Goal: Obtain resource: Obtain resource

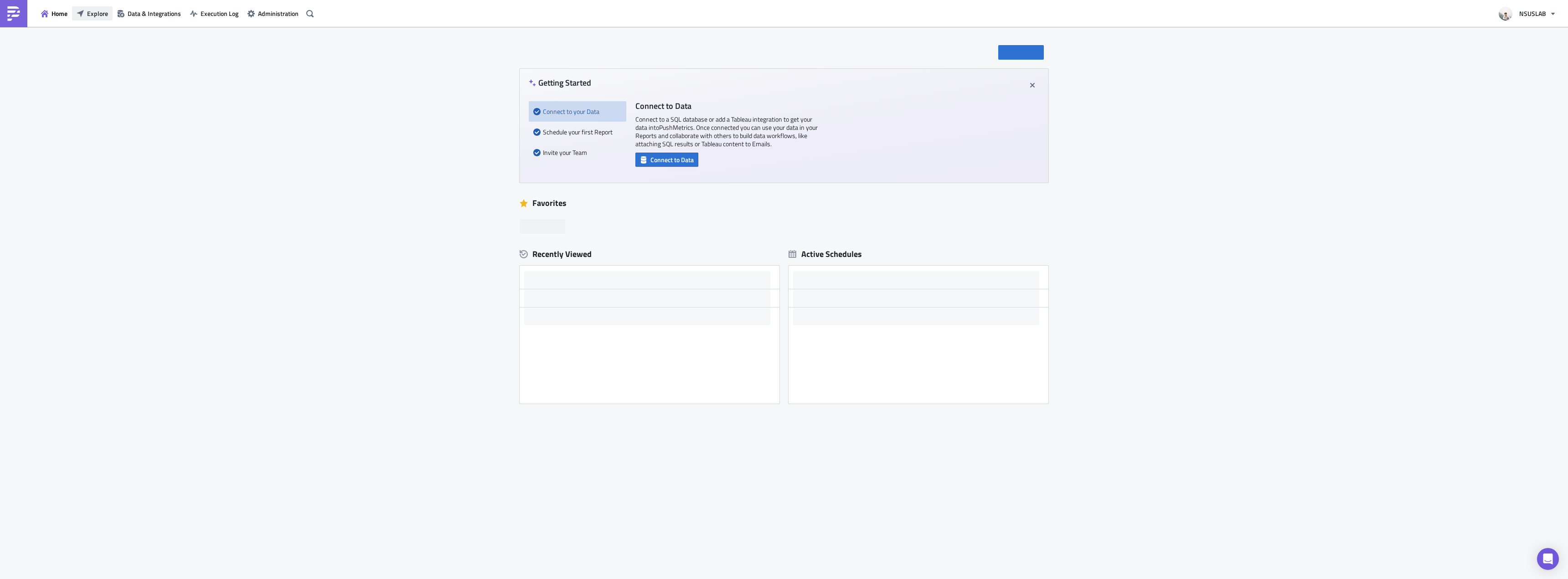
click at [100, 14] on span "Explore" at bounding box center [97, 13] width 21 height 9
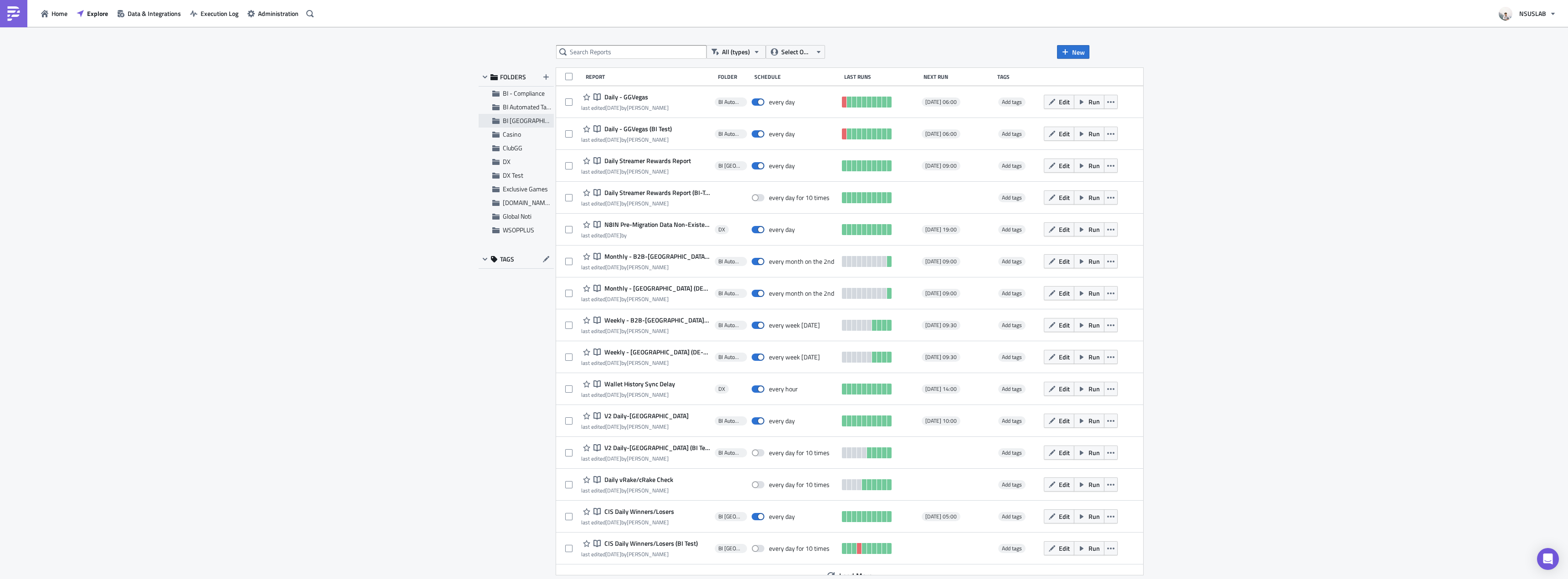
click at [522, 119] on span "BI Toronto" at bounding box center [535, 120] width 65 height 9
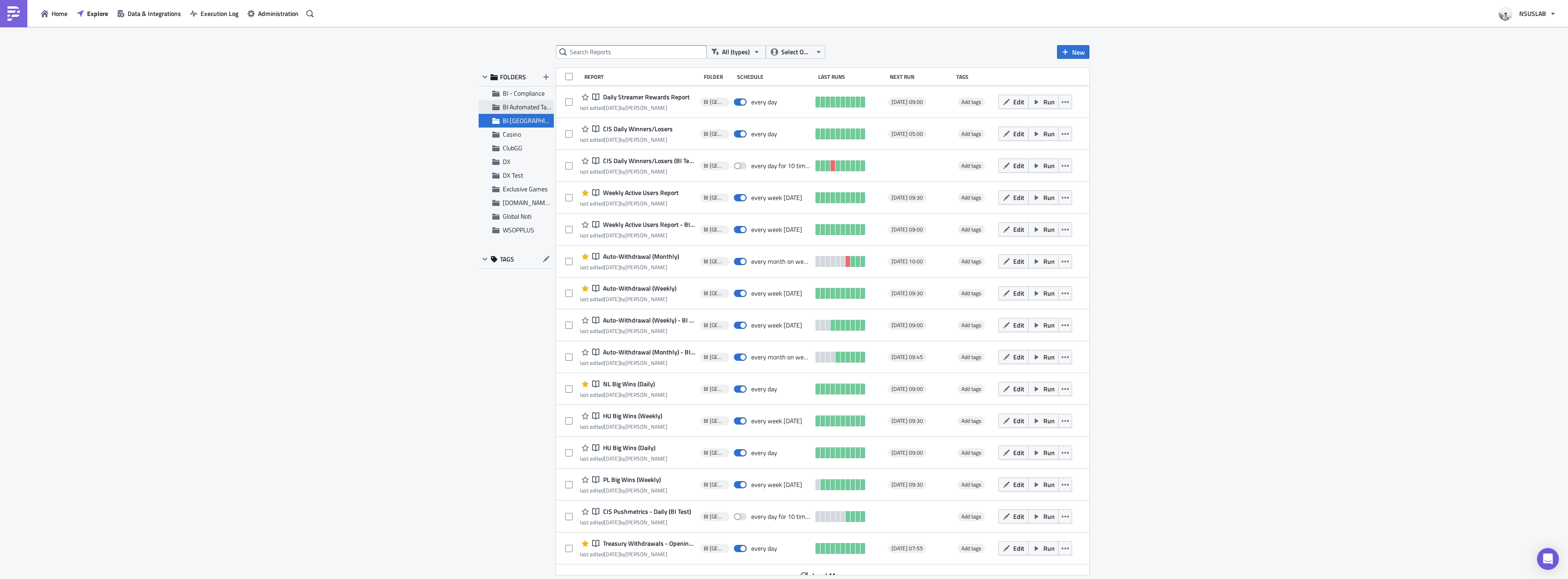
click at [538, 108] on span "BI Automated Tableau Reporting" at bounding box center [545, 106] width 86 height 9
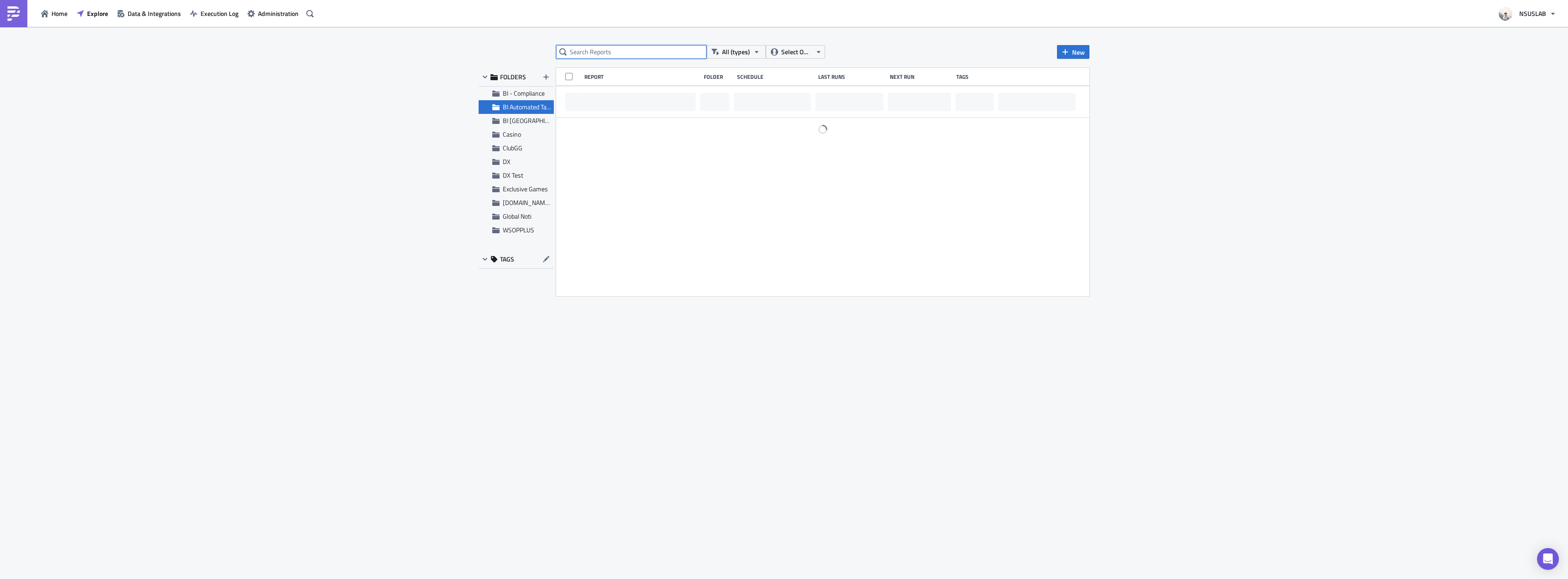
click at [612, 56] on input "text" at bounding box center [631, 52] width 150 height 14
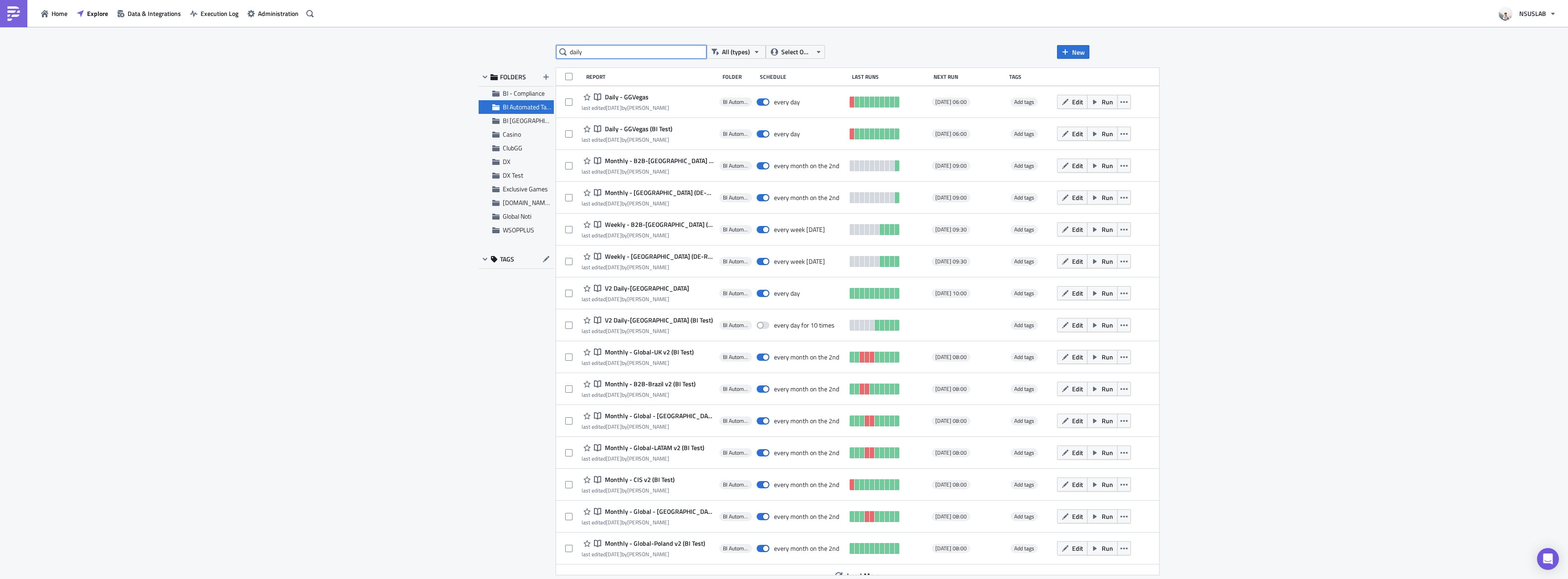
type input "daily"
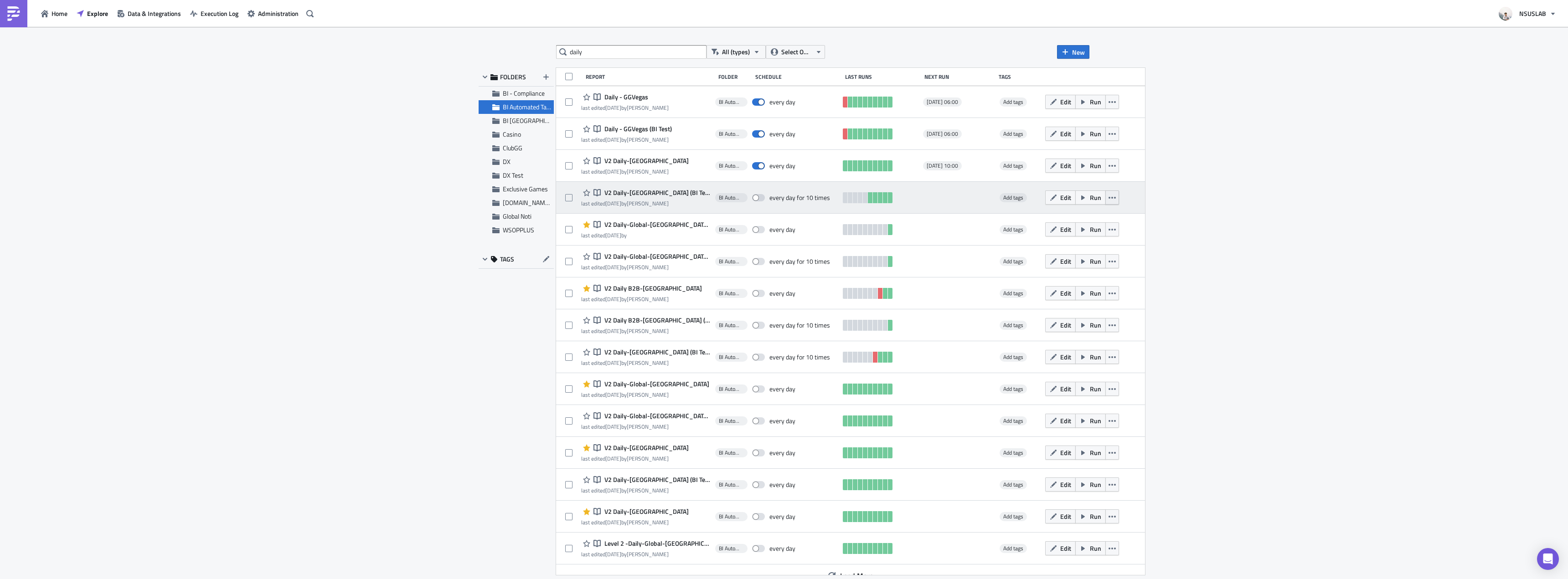
click at [1108, 197] on icon "button" at bounding box center [1111, 197] width 7 height 7
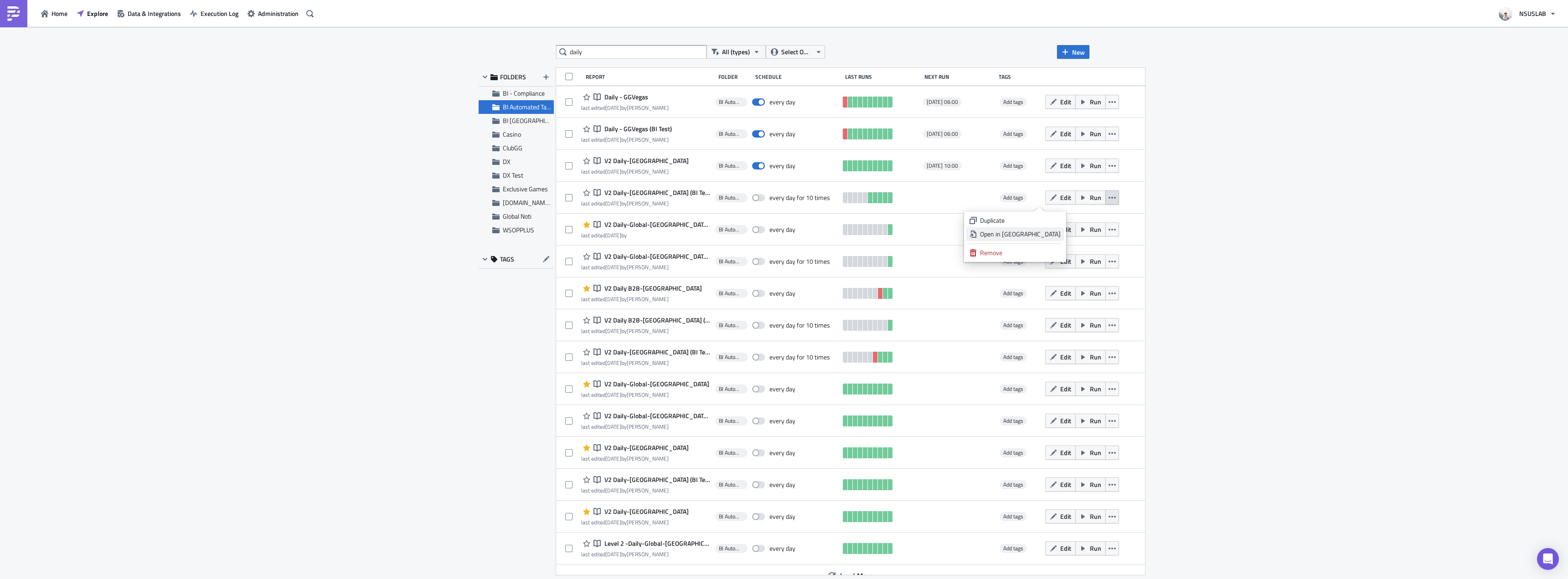
click at [1044, 232] on div "Open in New Tab" at bounding box center [1020, 234] width 81 height 9
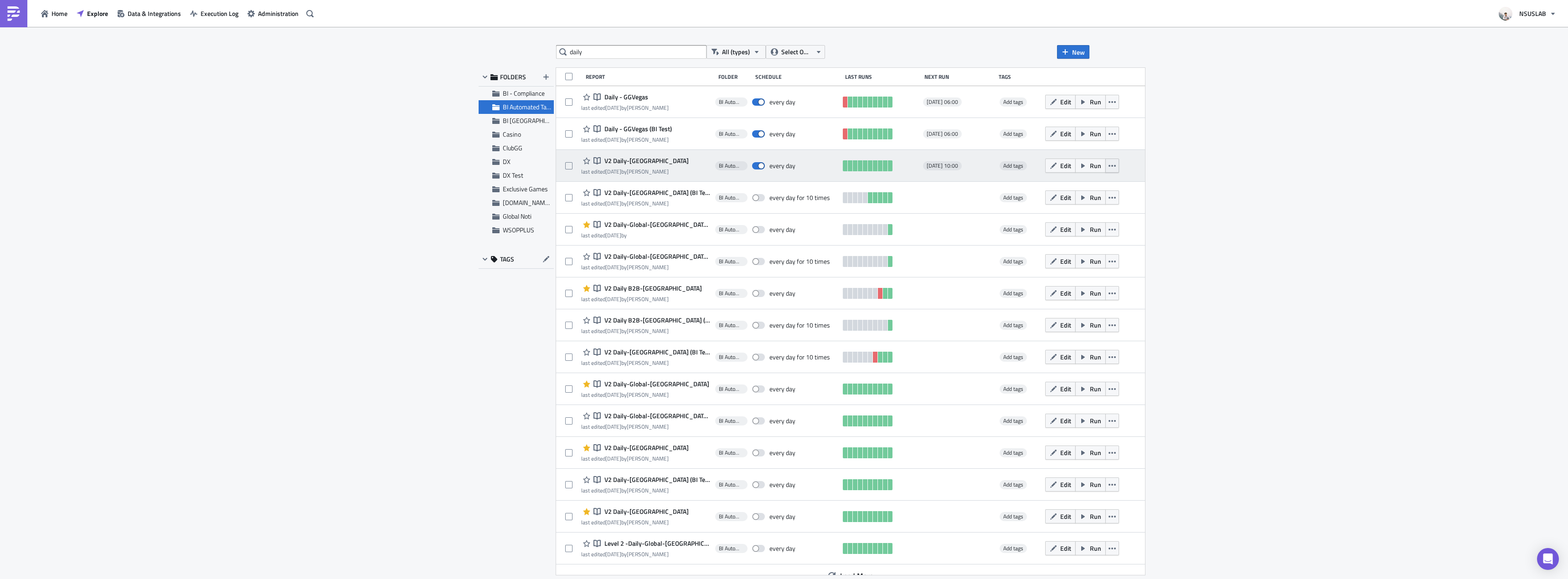
click at [1105, 161] on button "button" at bounding box center [1112, 166] width 14 height 14
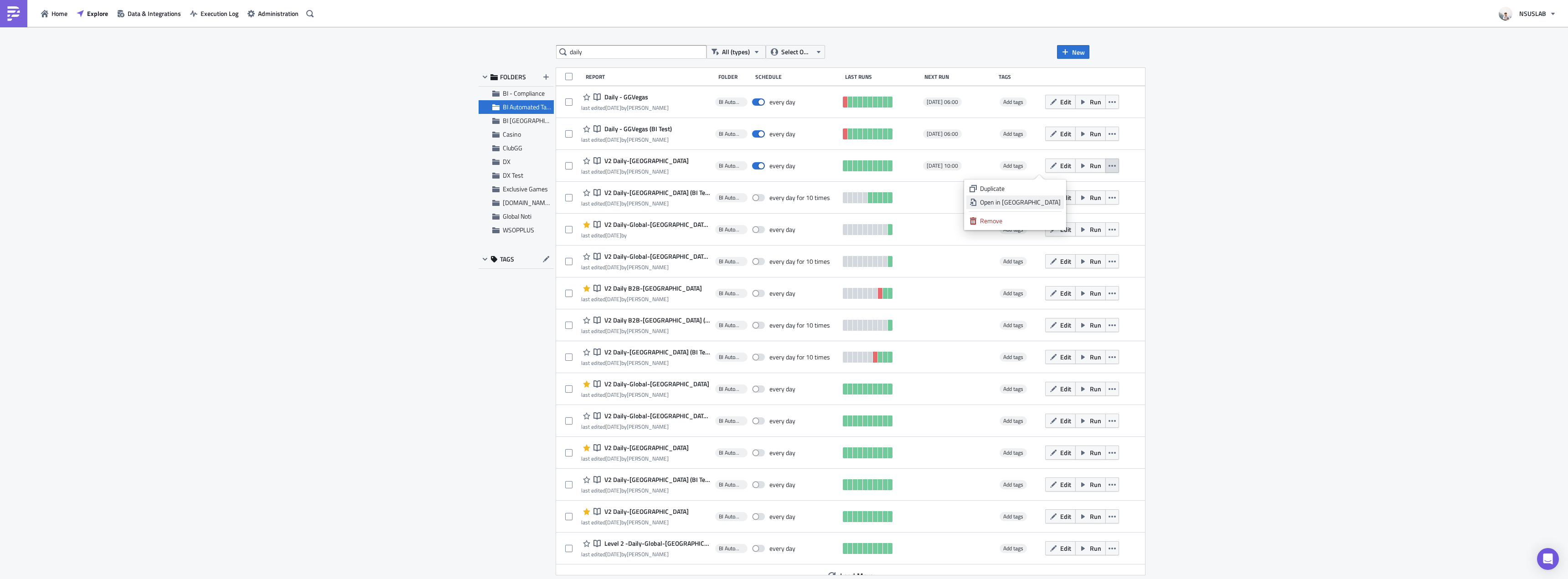
click at [1041, 202] on div "Open in New Tab" at bounding box center [1020, 202] width 81 height 9
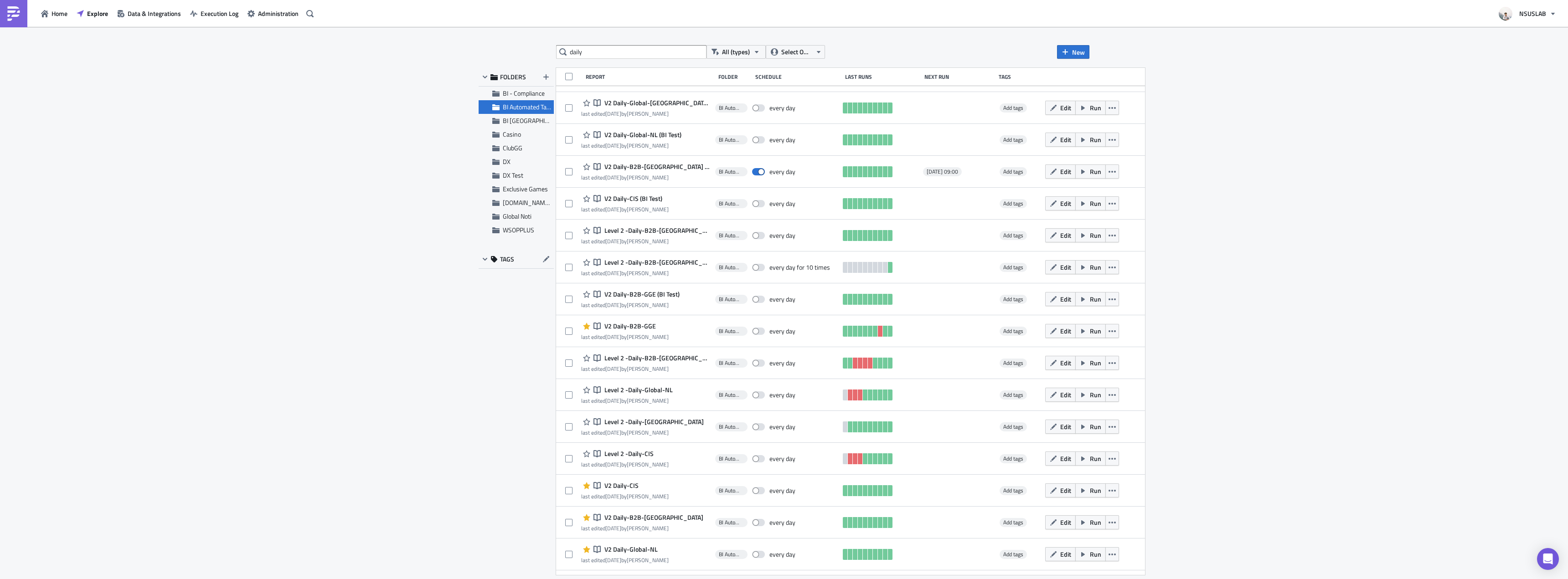
scroll to position [609, 0]
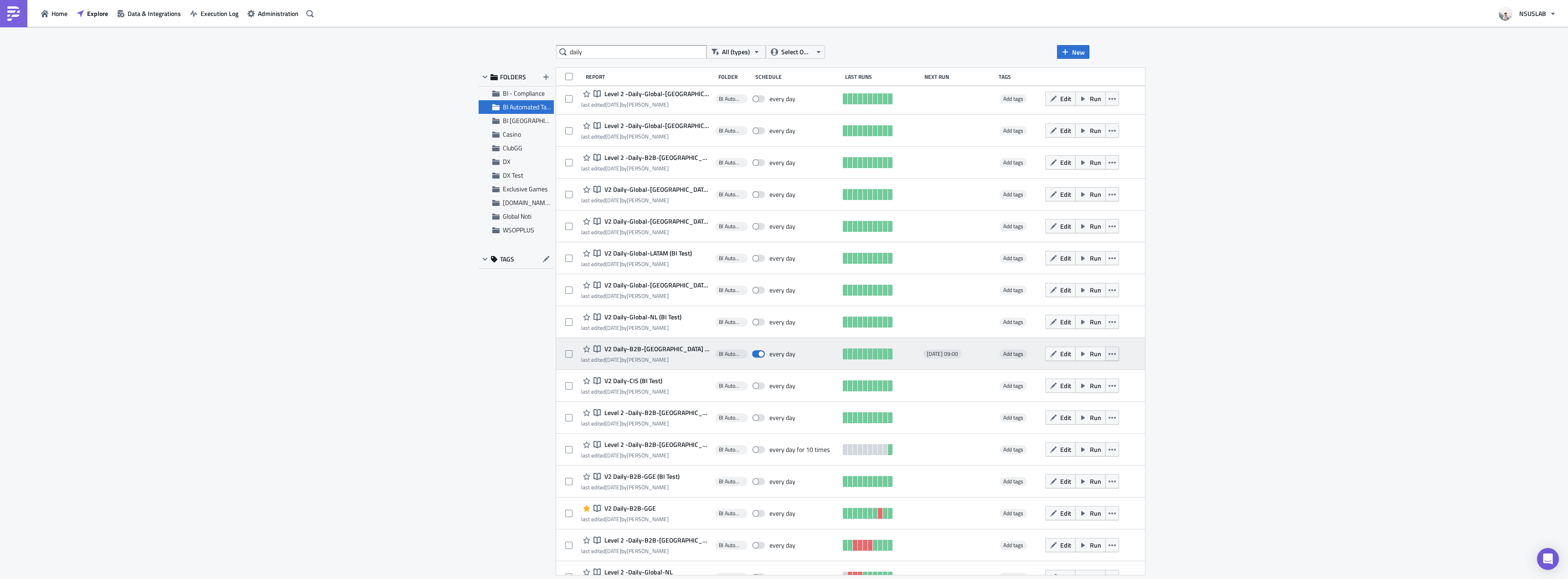
click at [1108, 357] on icon "button" at bounding box center [1111, 354] width 7 height 7
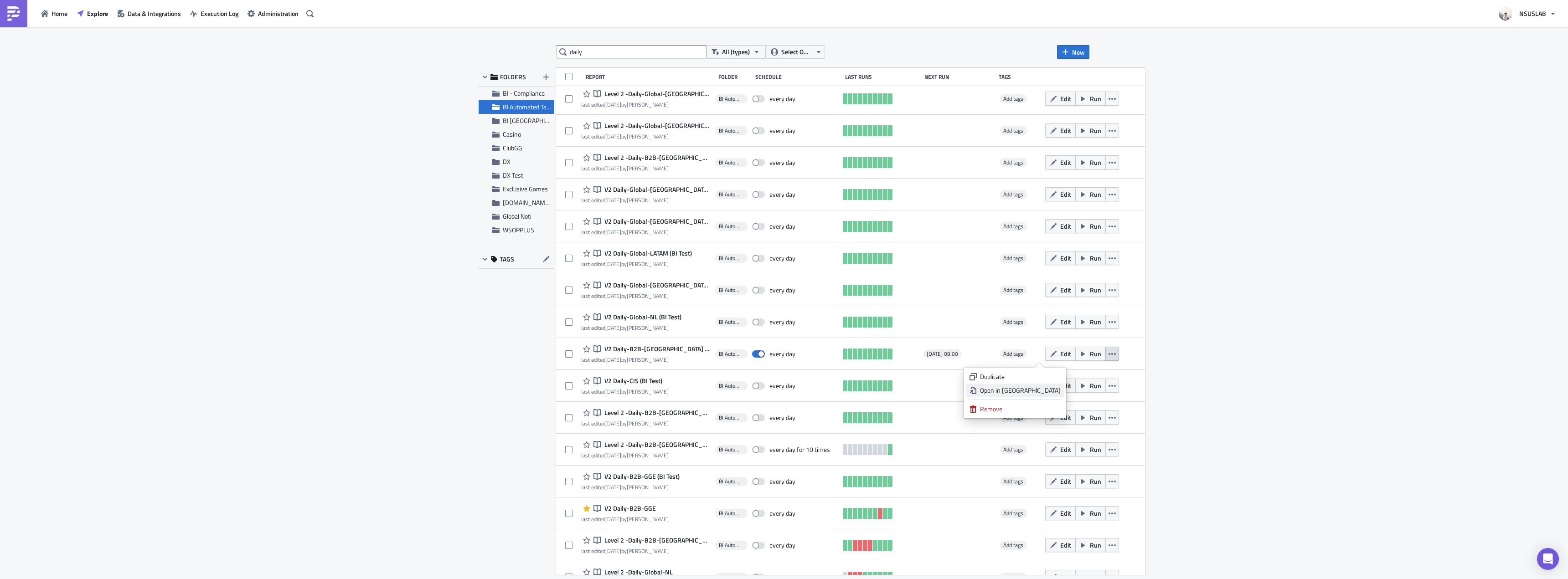
click at [1048, 389] on div "Open in New Tab" at bounding box center [1020, 390] width 81 height 9
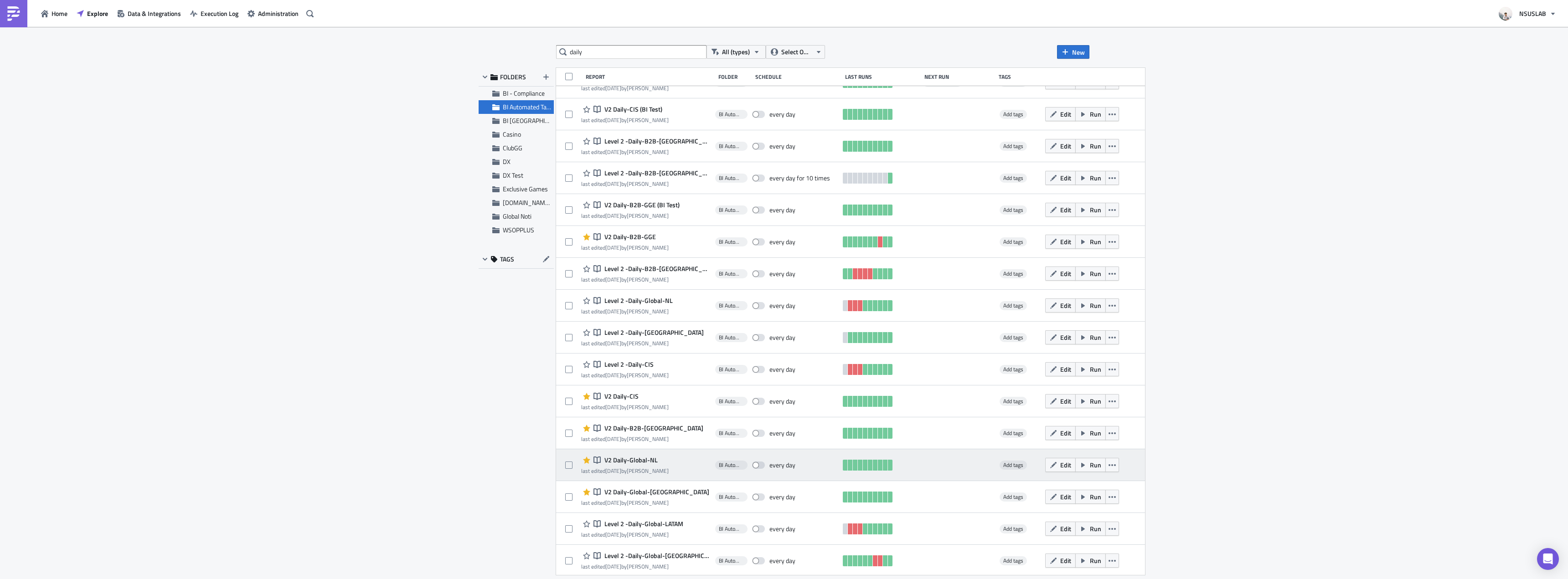
scroll to position [1002, 0]
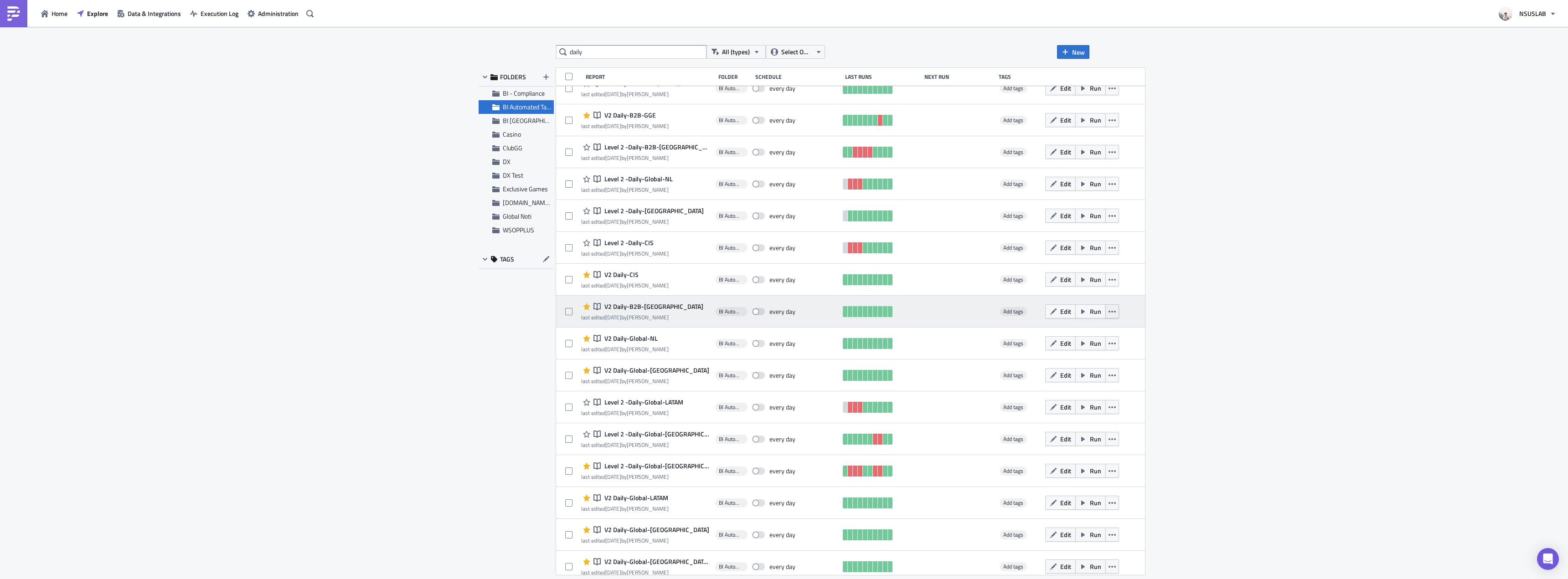
click at [1108, 313] on icon "button" at bounding box center [1111, 311] width 7 height 7
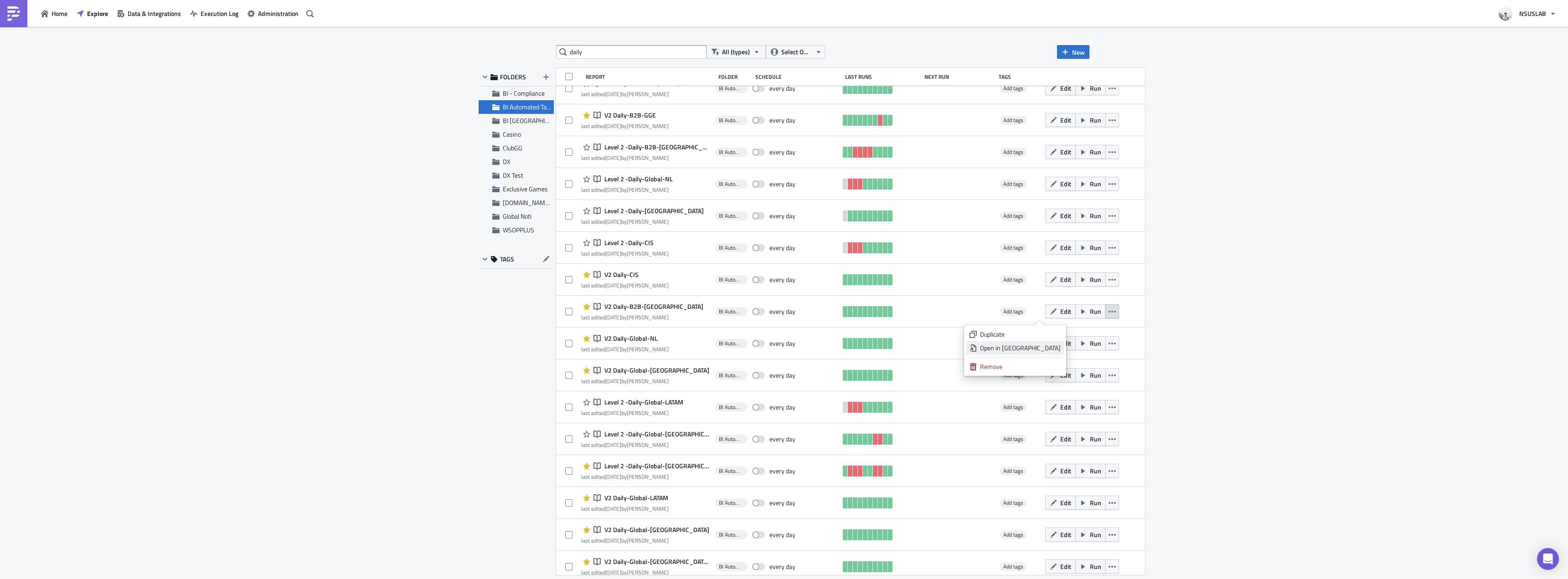
click at [1038, 348] on div "Open in New Tab" at bounding box center [1020, 348] width 81 height 9
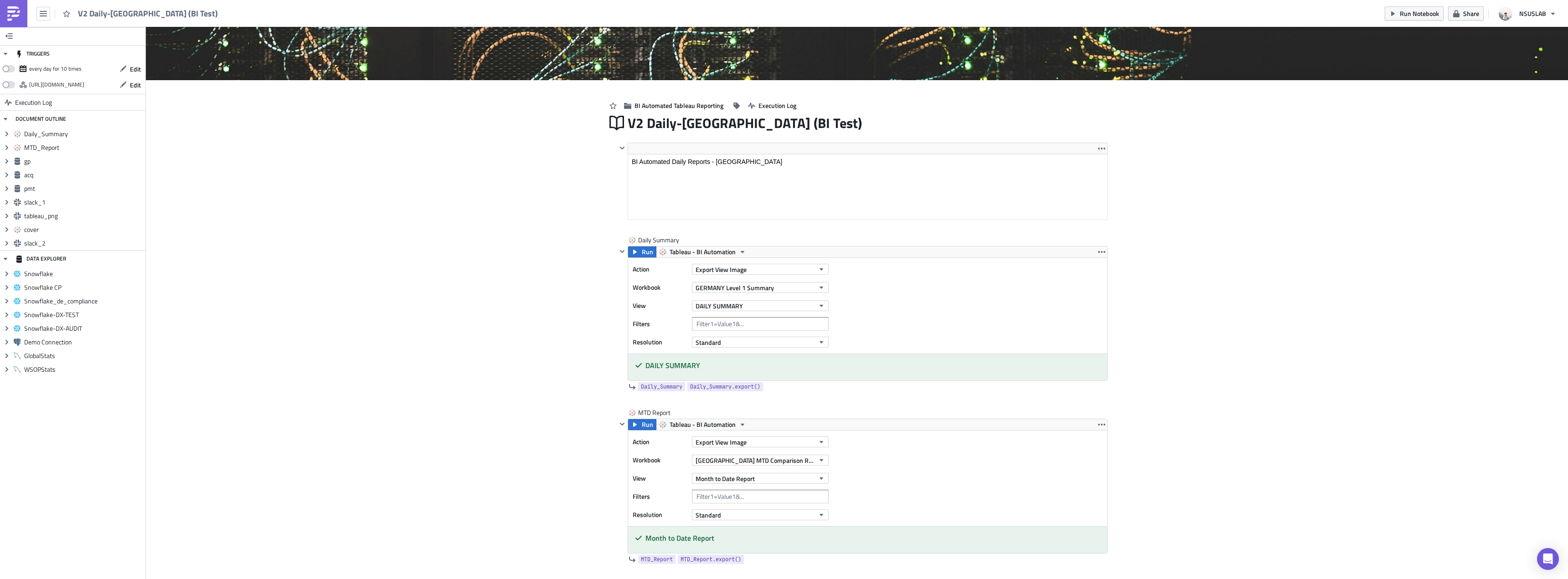
scroll to position [137, 0]
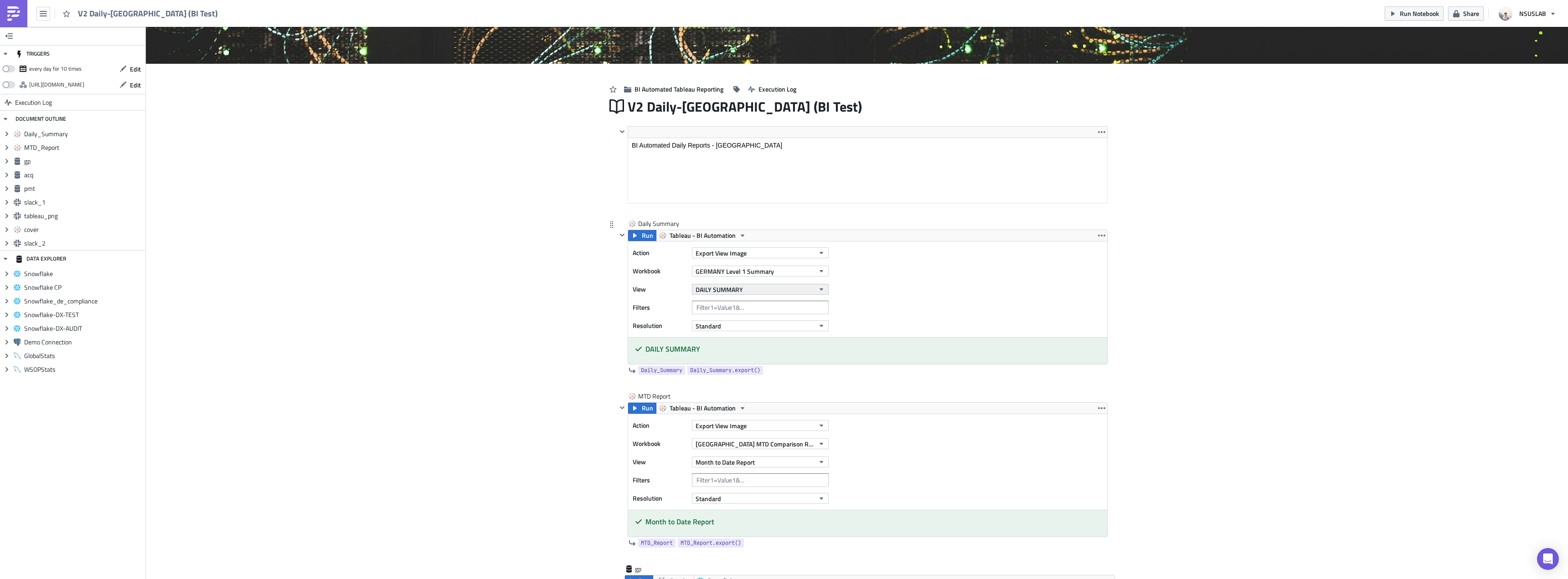
click at [744, 290] on button "DAILY SUMMARY" at bounding box center [760, 289] width 137 height 11
click at [750, 274] on span "GERMANY Level 1 Summary" at bounding box center [734, 271] width 79 height 9
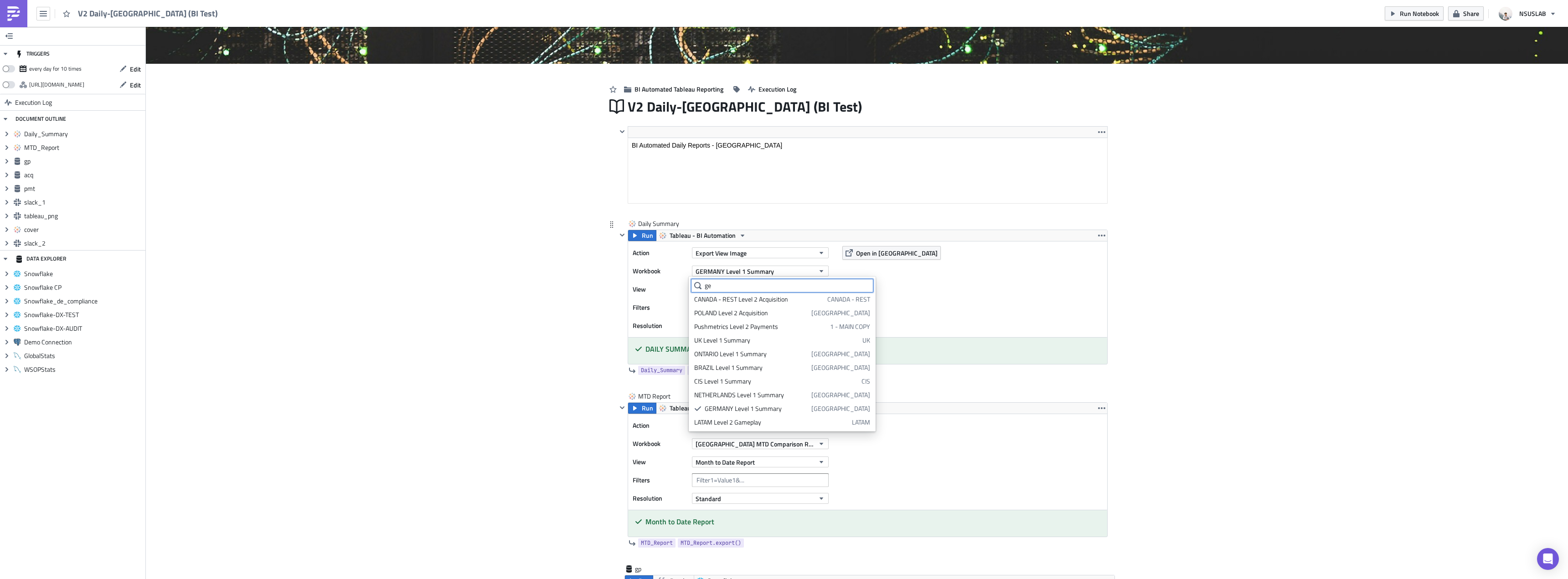
scroll to position [0, 0]
type input "ge"
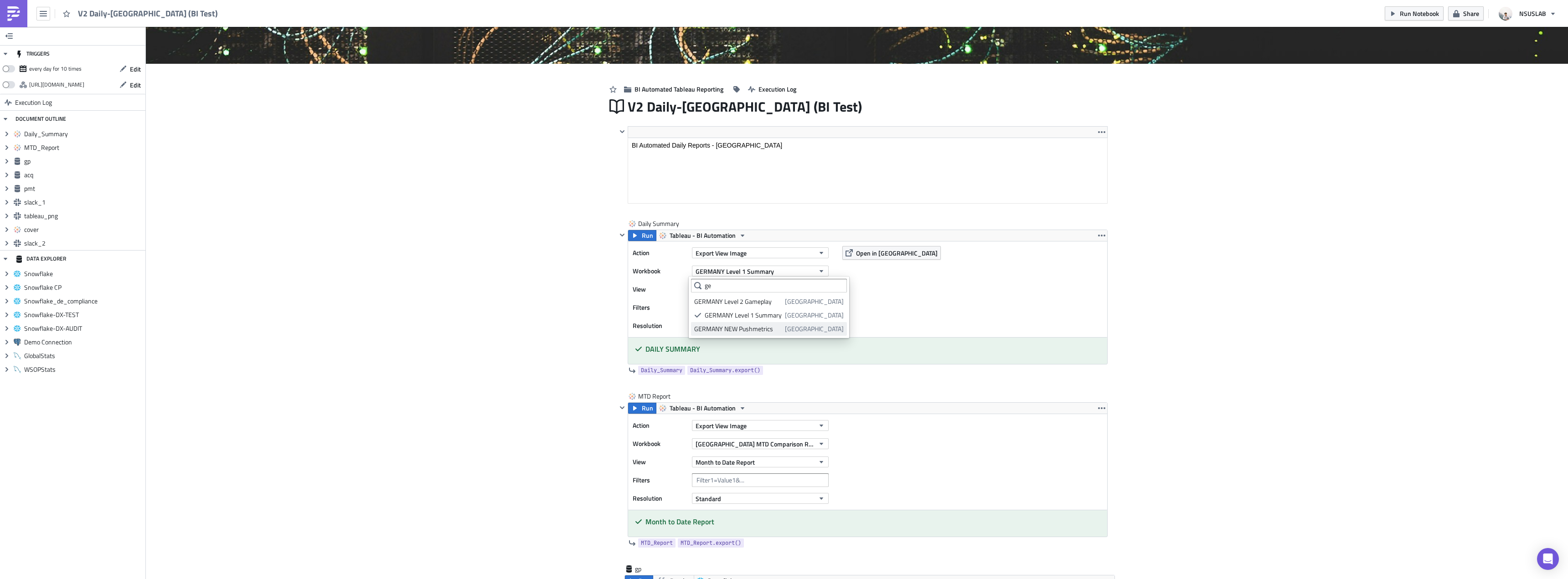
click at [738, 324] on link "GERMANY NEW Pushmetrics GERMANY" at bounding box center [768, 329] width 156 height 14
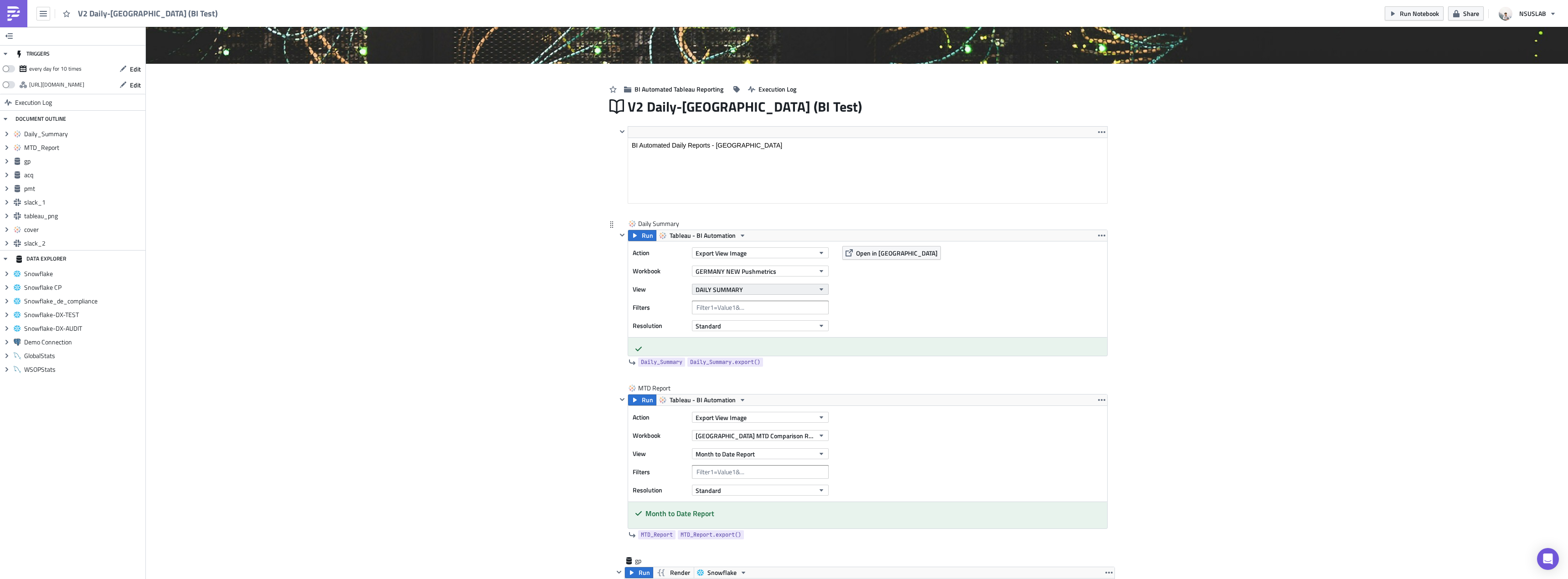
click at [738, 289] on span "DAILY SUMMARY" at bounding box center [719, 289] width 47 height 9
click at [730, 319] on div "DAILY SUMMARY" at bounding box center [734, 319] width 81 height 9
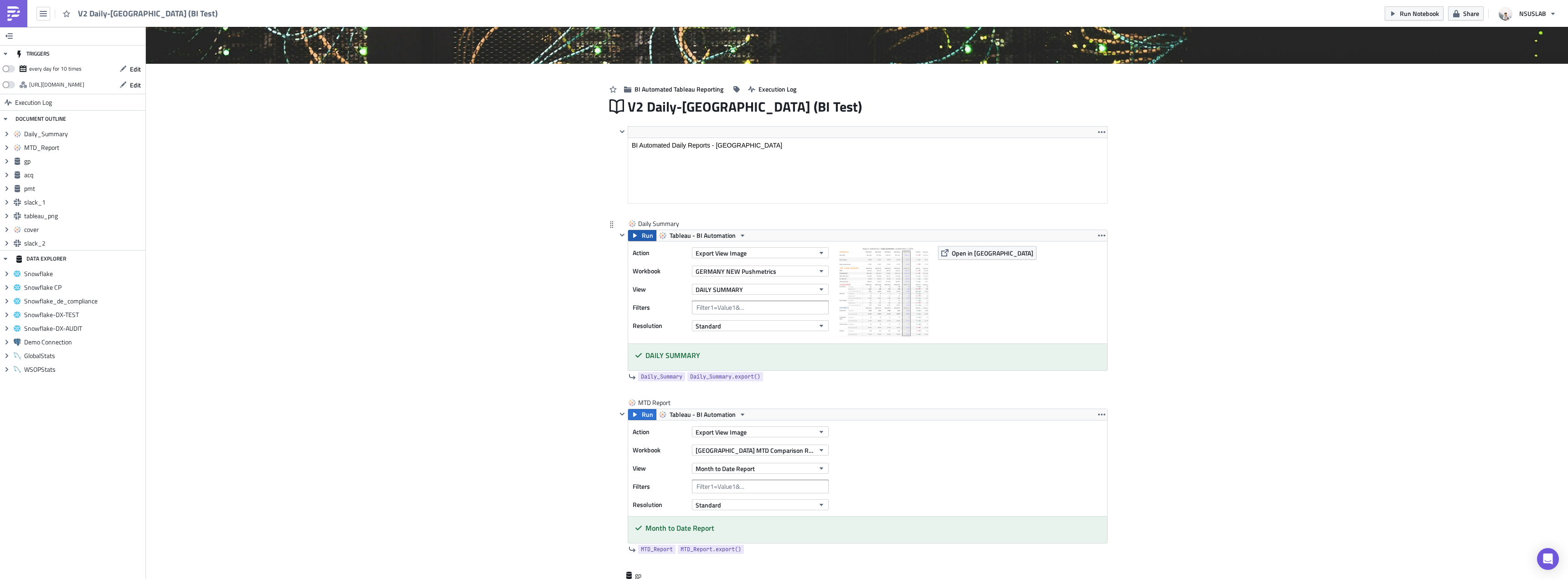
click at [636, 240] on button "Run" at bounding box center [642, 235] width 28 height 11
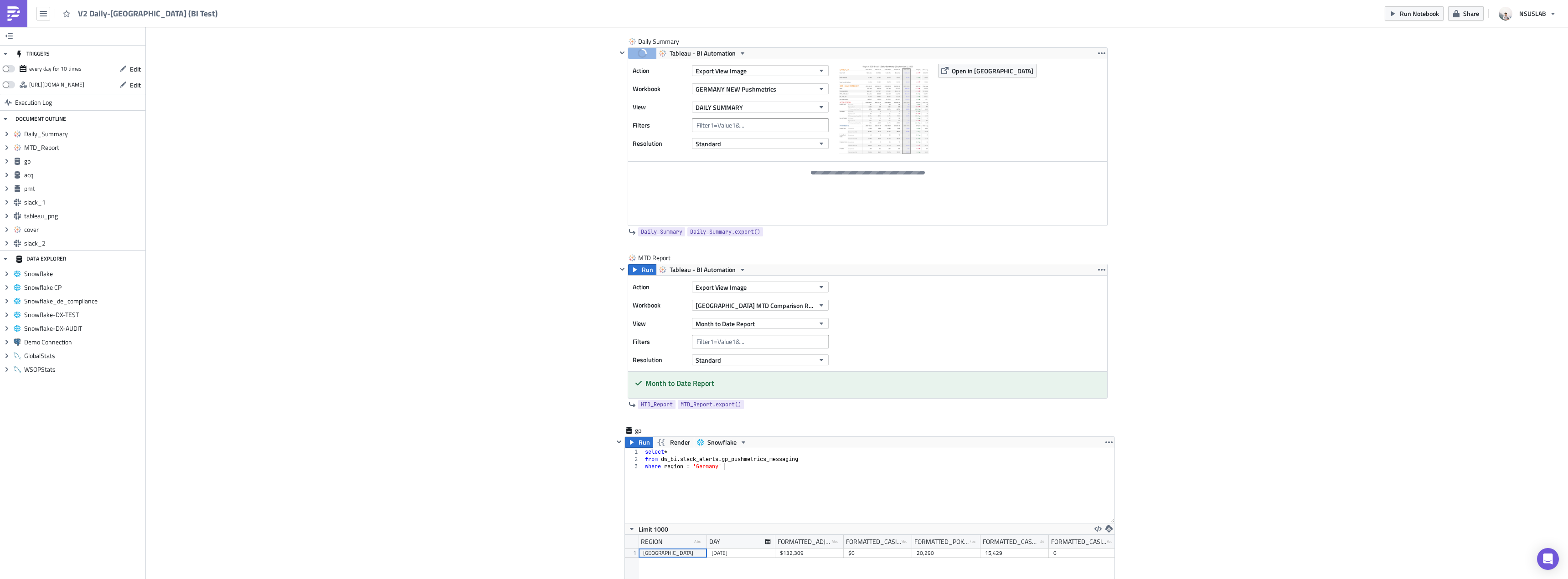
scroll to position [91, 0]
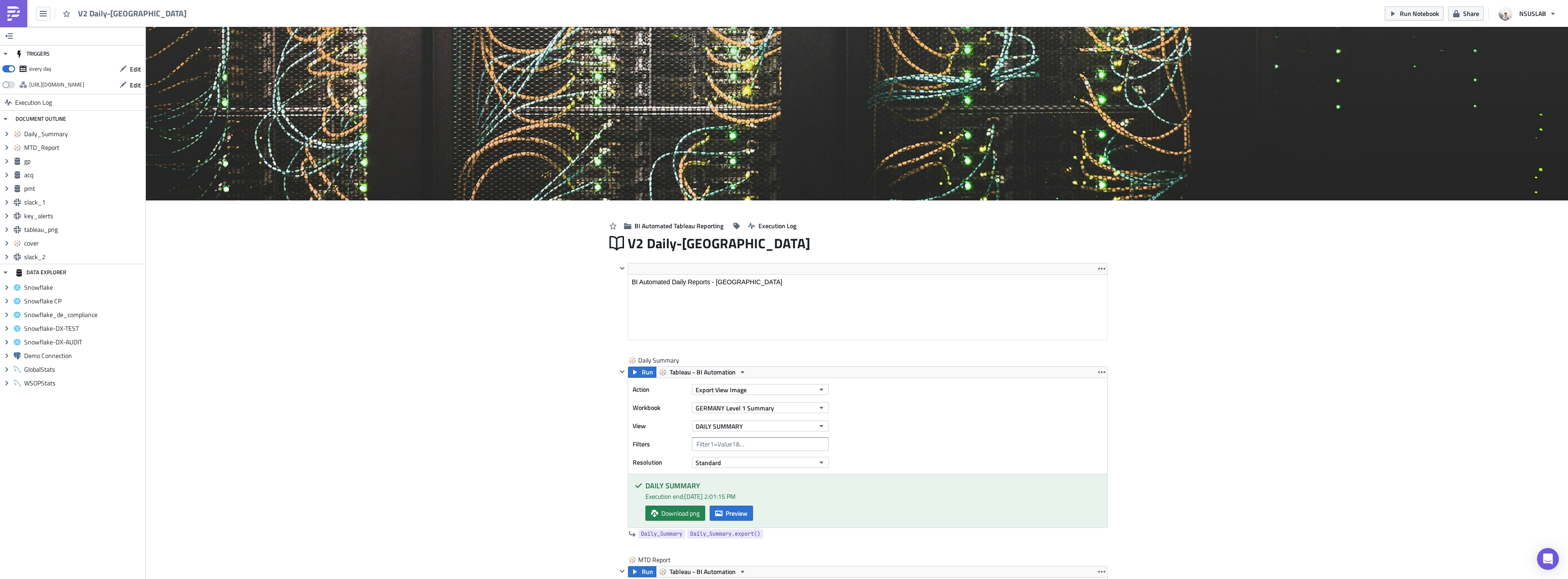
scroll to position [91, 0]
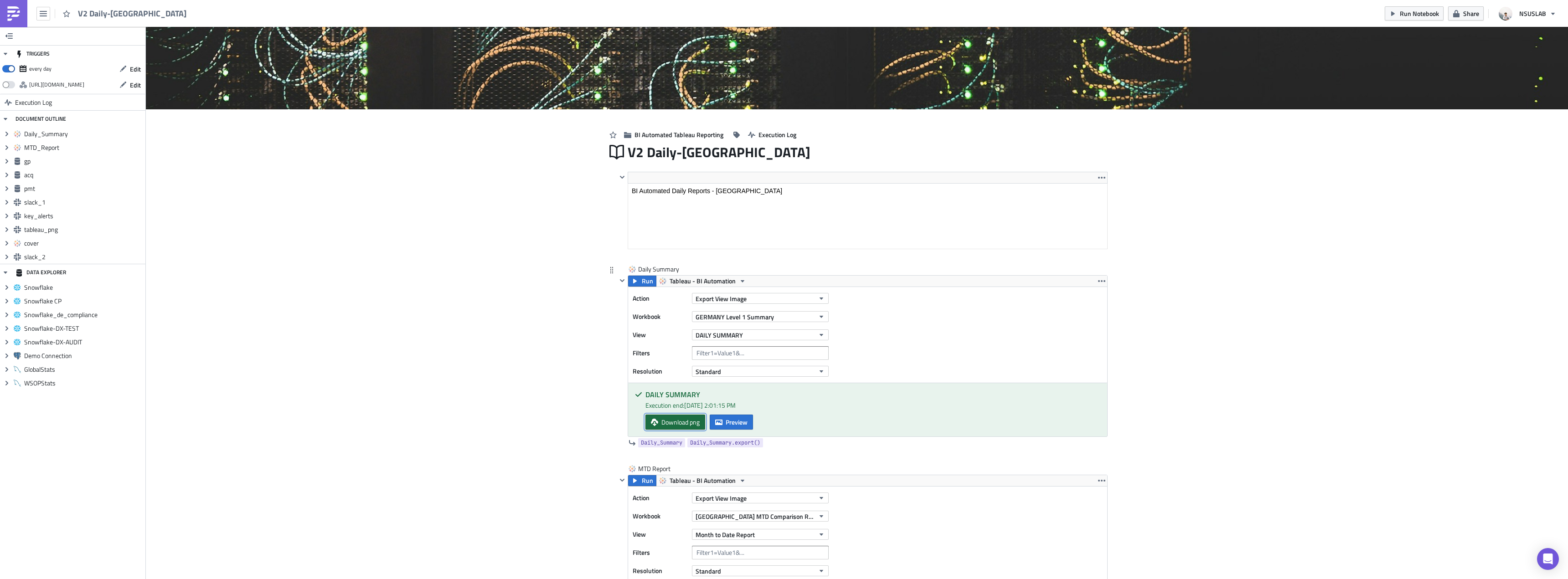
click at [656, 423] on link "Download png" at bounding box center [675, 421] width 60 height 15
click at [730, 319] on span "GERMANY Level 1 Summary" at bounding box center [734, 316] width 79 height 9
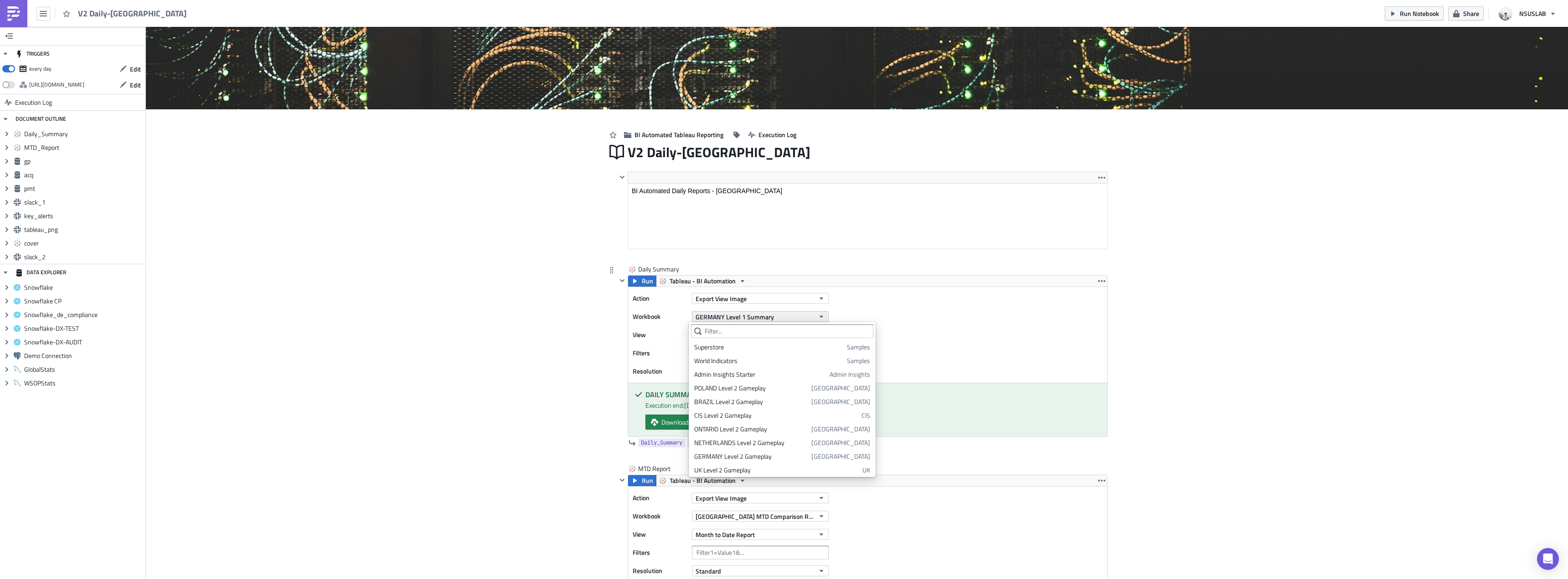
scroll to position [248, 0]
click at [763, 332] on input "text" at bounding box center [782, 331] width 182 height 14
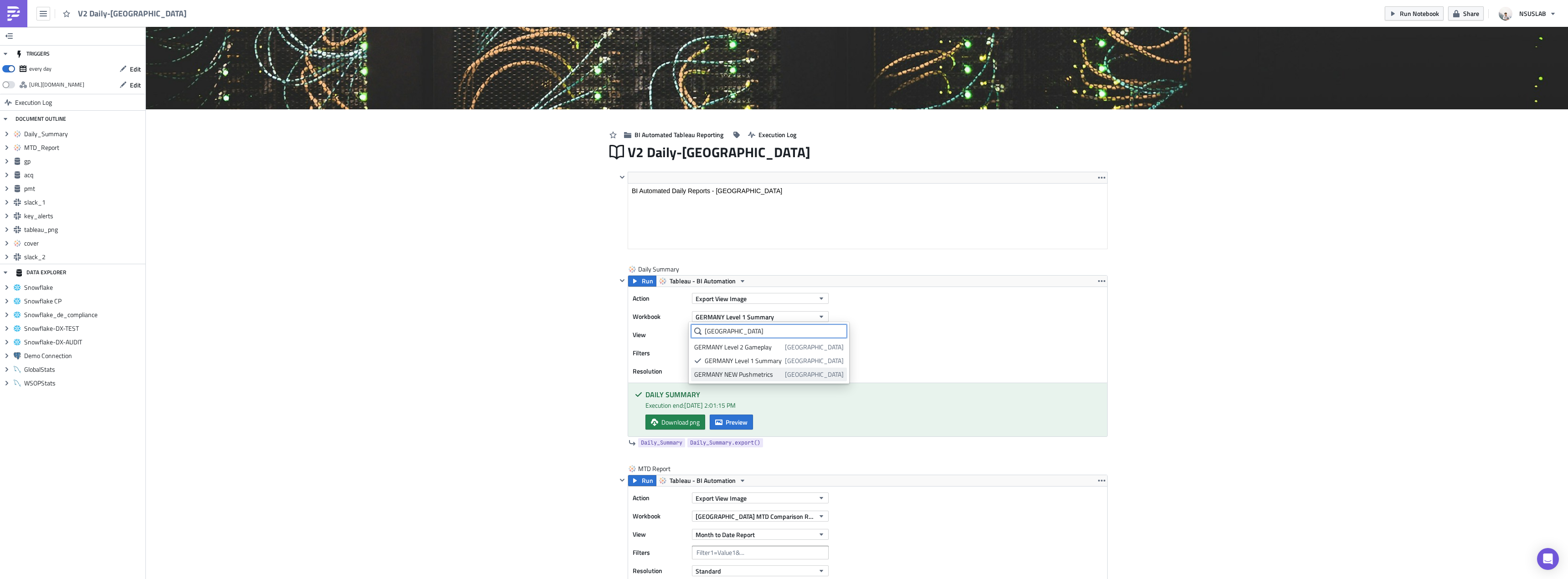
type input "germany"
click at [754, 371] on div "GERMANY NEW Pushmetrics" at bounding box center [737, 375] width 87 height 9
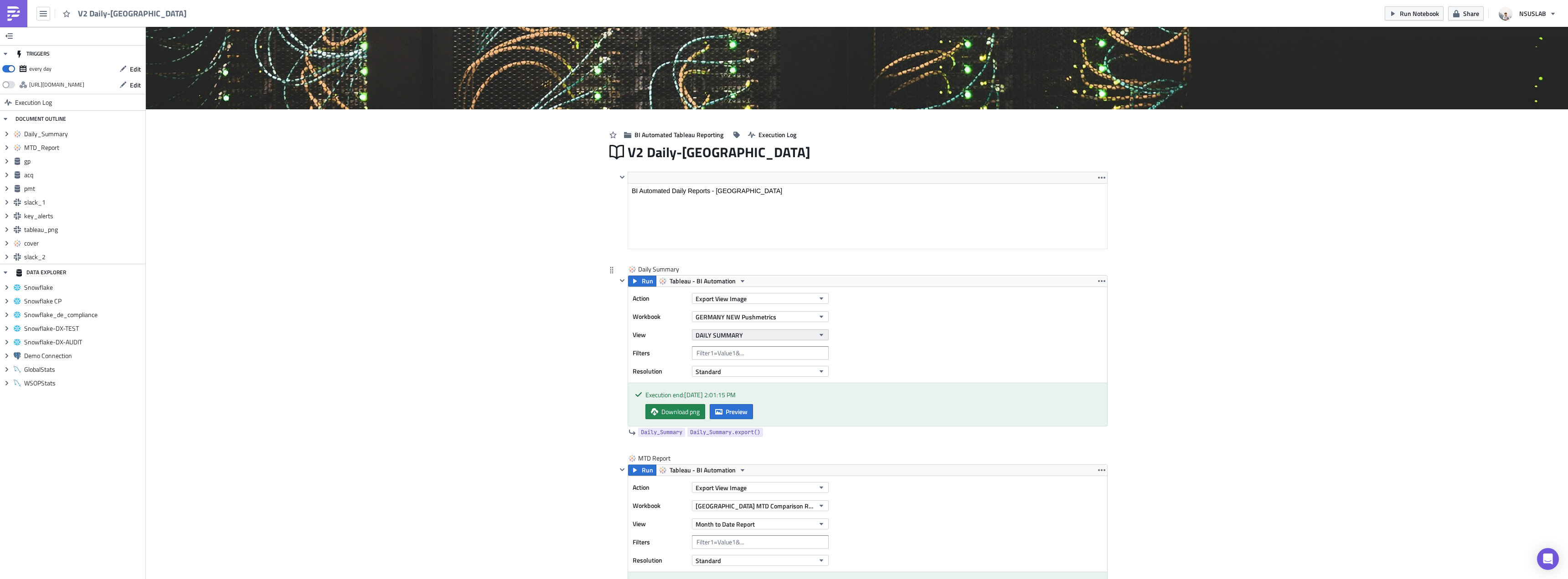
click at [761, 332] on button "DAILY SUMMARY" at bounding box center [760, 335] width 137 height 11
click at [747, 363] on div "DAILY SUMMARY" at bounding box center [734, 365] width 81 height 9
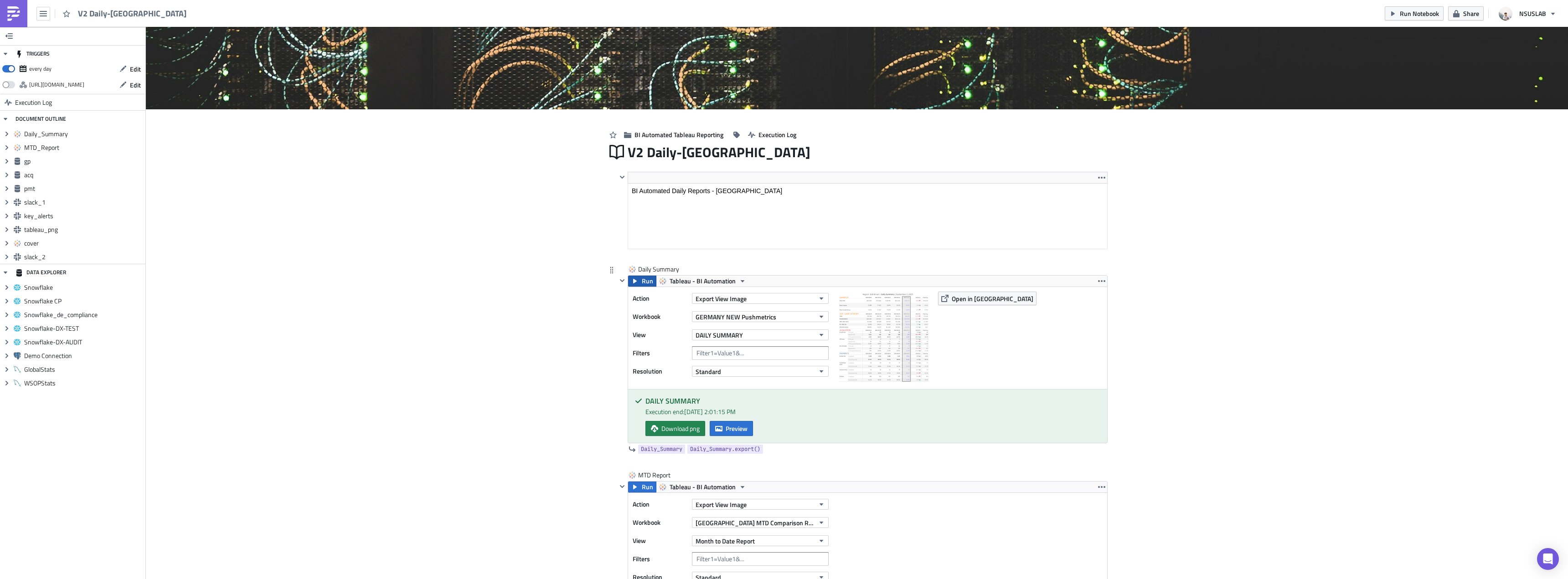
click at [628, 284] on button "Run" at bounding box center [642, 281] width 28 height 11
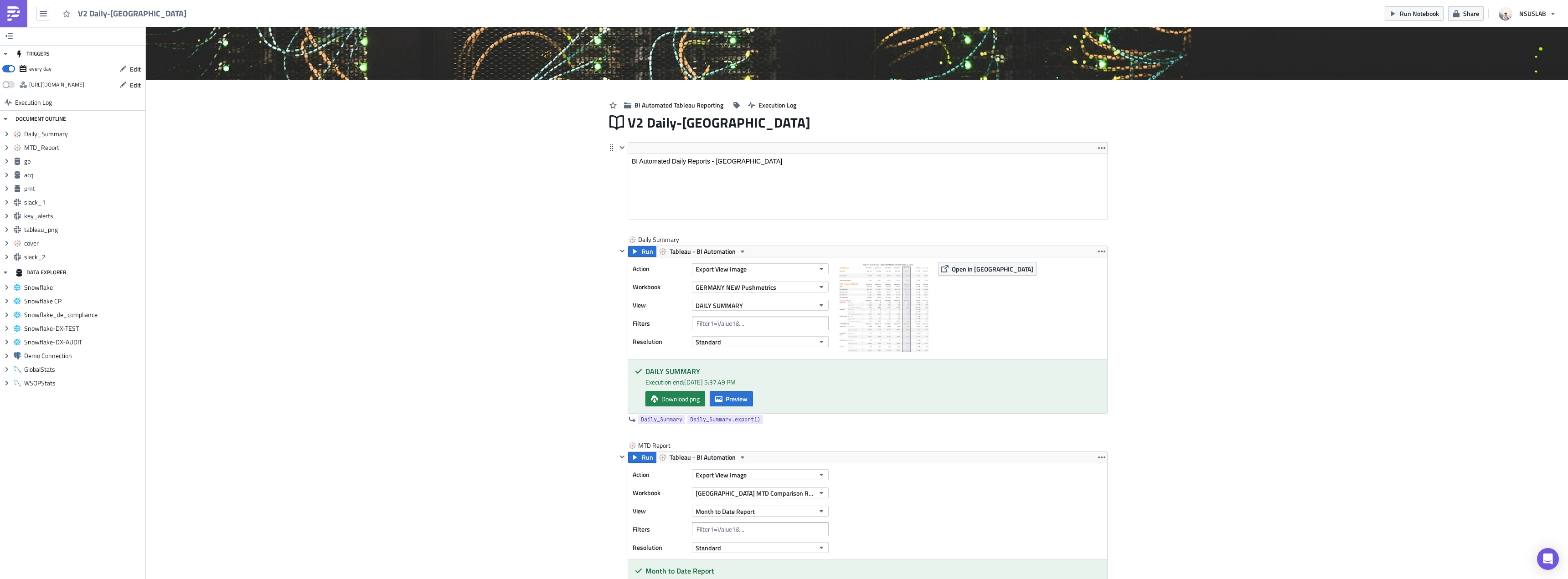
scroll to position [137, 0]
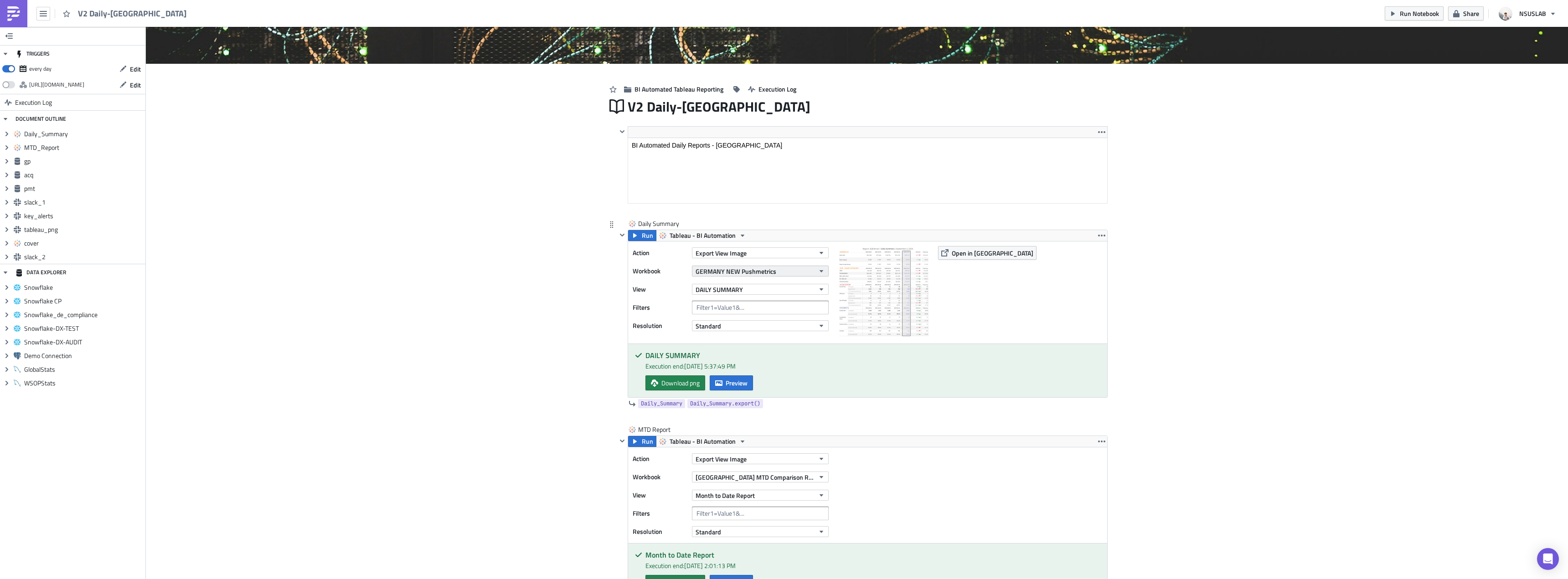
click at [779, 275] on button "GERMANY NEW Pushmetrics" at bounding box center [760, 271] width 137 height 11
click at [759, 284] on input "germany" at bounding box center [782, 286] width 182 height 14
click at [759, 313] on div "GERMANY Level 1 Summary" at bounding box center [751, 316] width 114 height 9
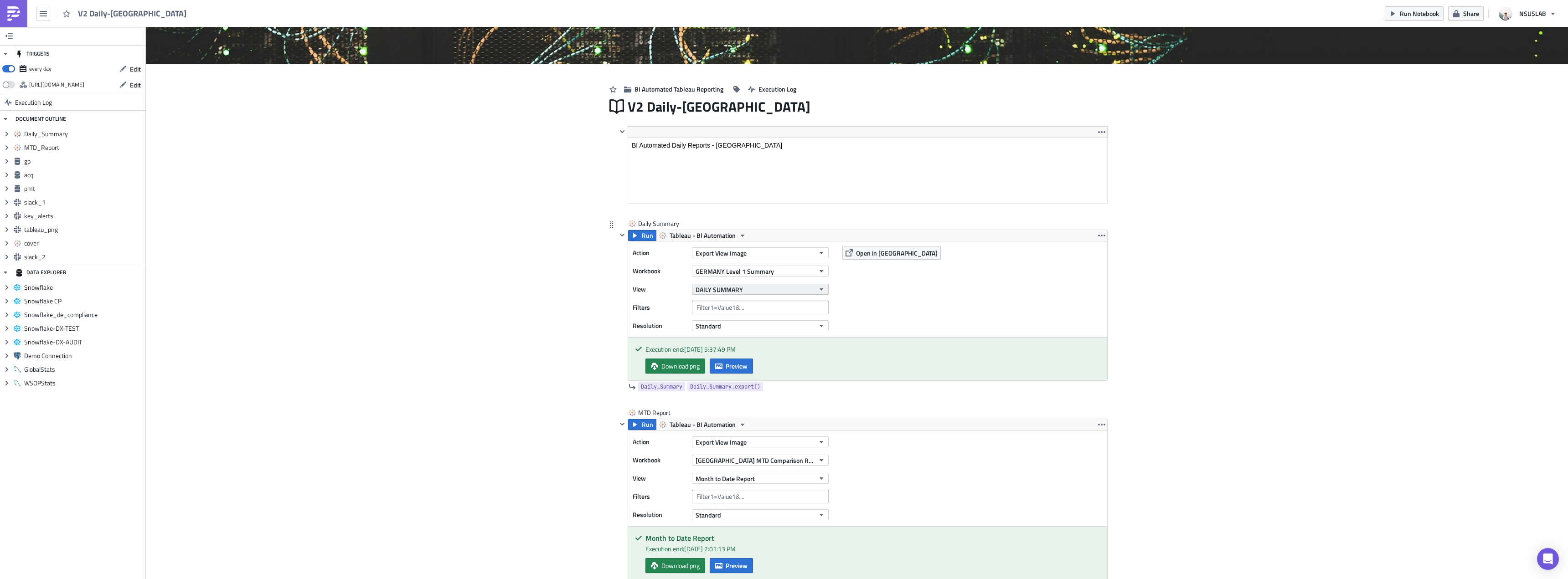
click at [743, 292] on button "DAILY SUMMARY" at bounding box center [760, 289] width 137 height 11
click at [738, 316] on div "DAILY SUMMARY" at bounding box center [734, 319] width 81 height 9
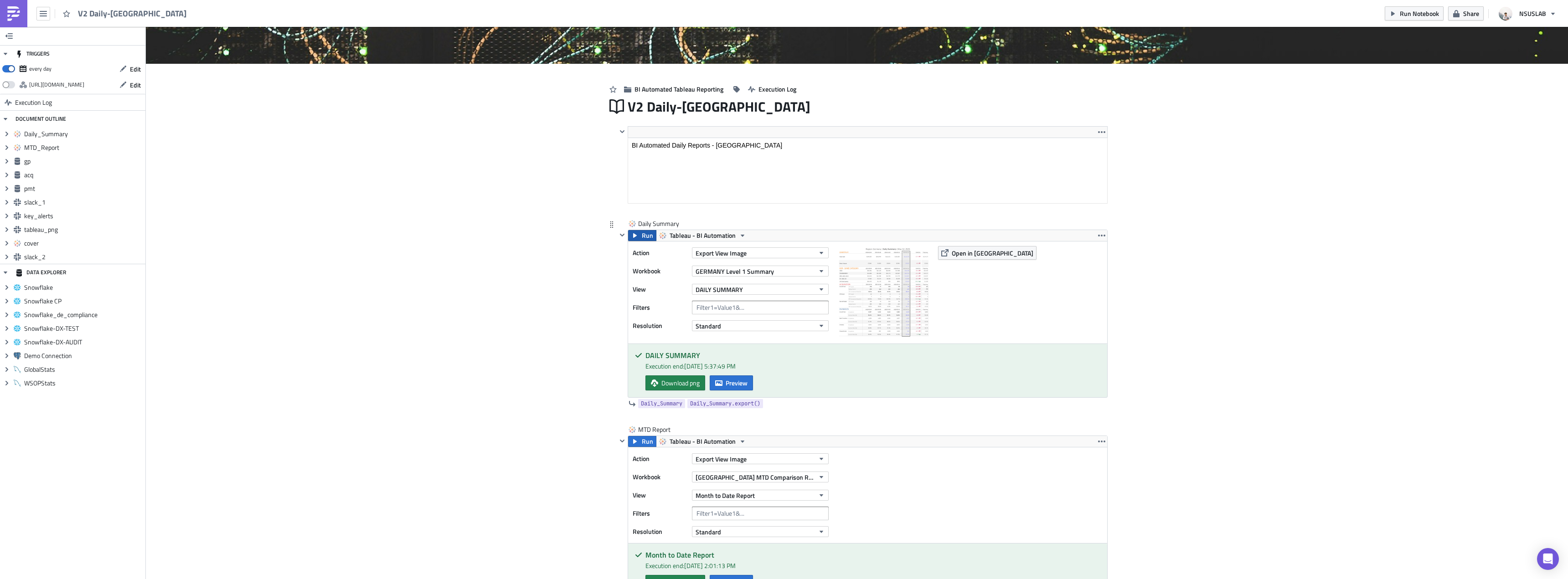
click at [642, 238] on span "Run" at bounding box center [647, 235] width 12 height 11
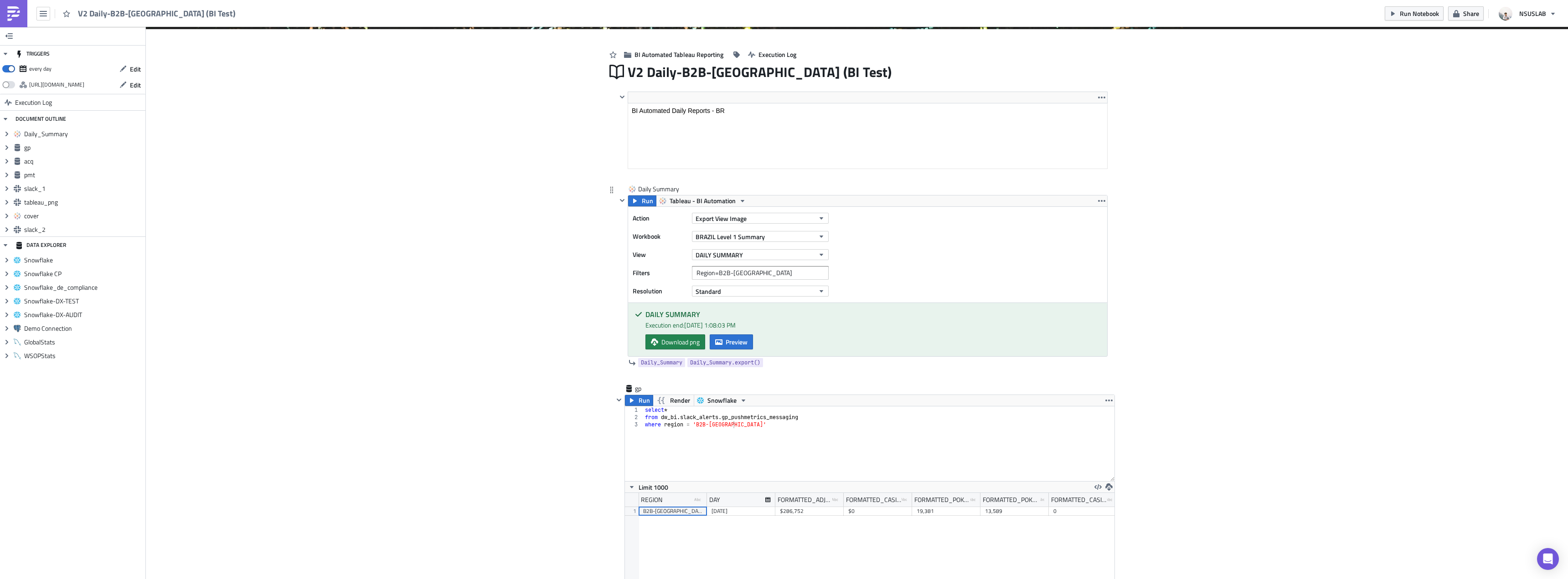
scroll to position [228, 0]
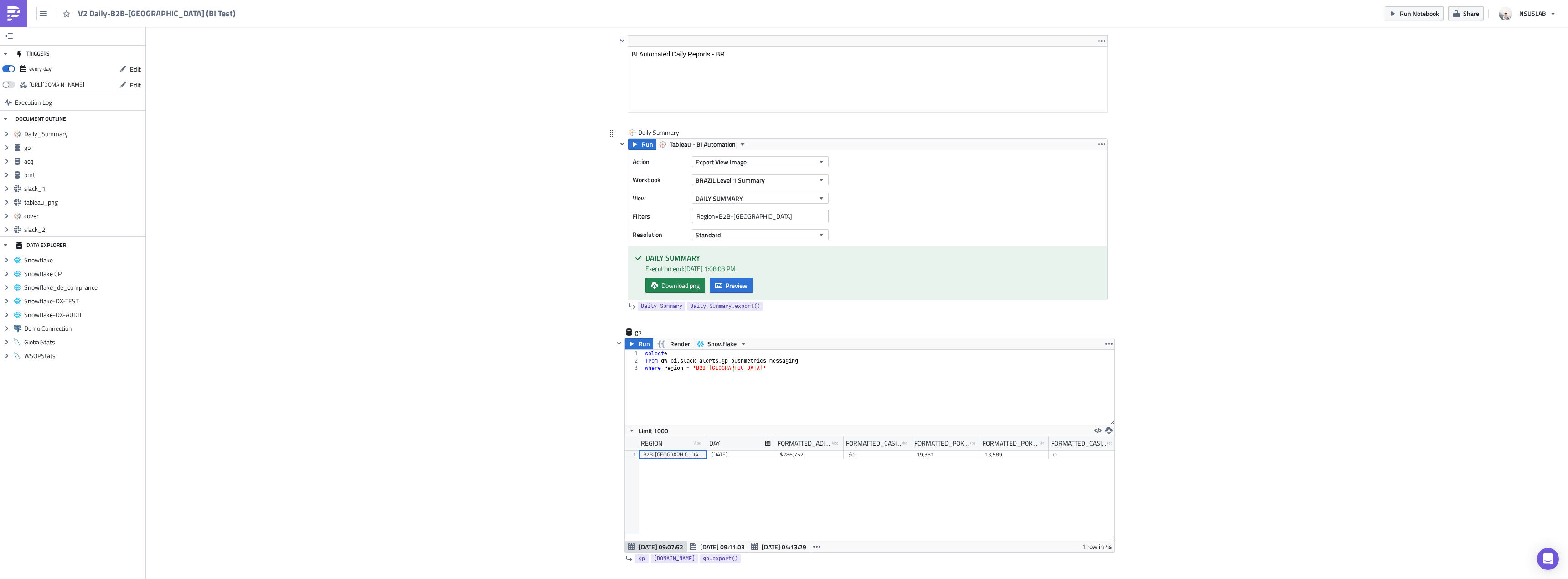
click at [743, 188] on div "Action Export View Image Workbook [GEOGRAPHIC_DATA] Level 1 Summary View DAILY …" at bounding box center [733, 197] width 201 height 86
click at [643, 148] on span "Run" at bounding box center [647, 145] width 12 height 11
click at [649, 288] on link "Download png" at bounding box center [675, 284] width 60 height 15
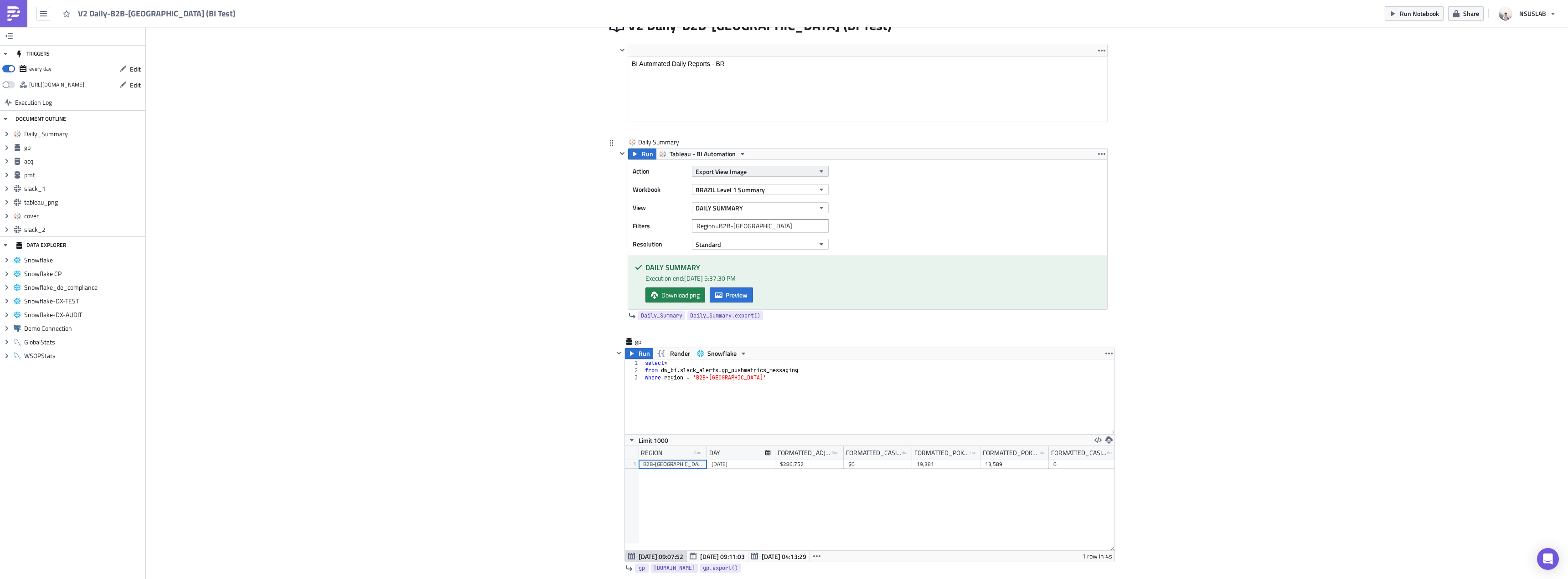
scroll to position [137, 0]
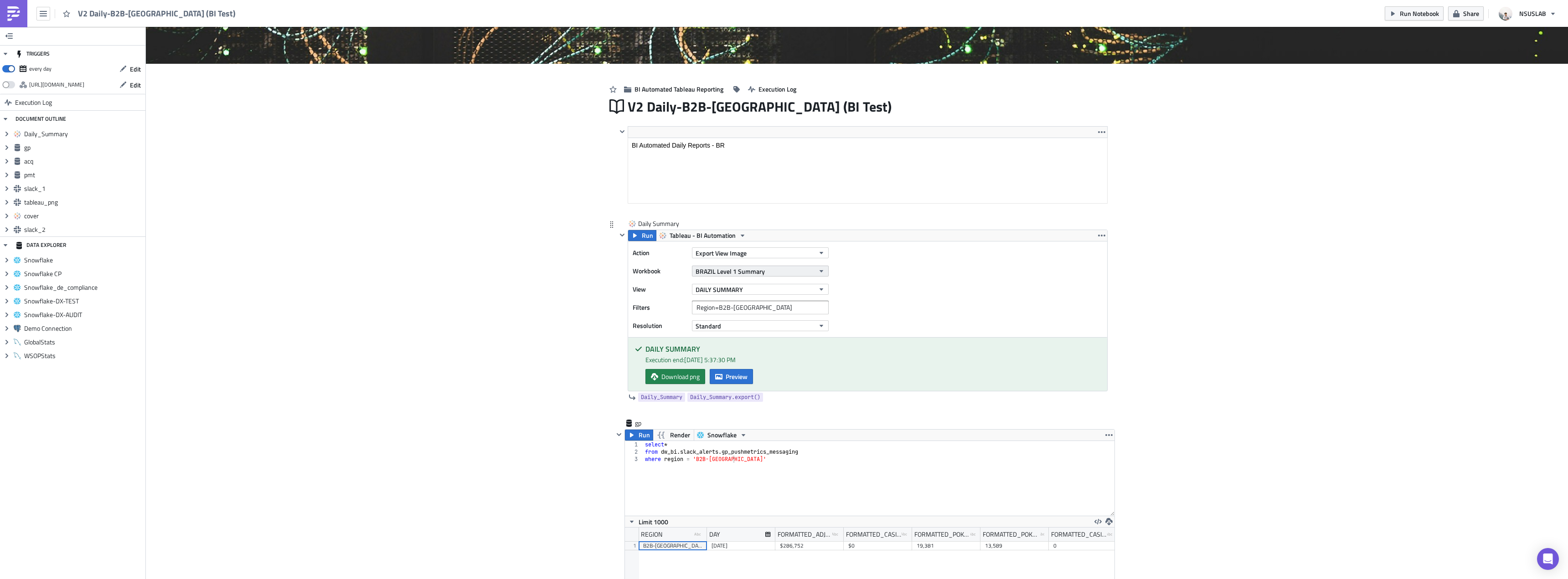
click at [737, 272] on span "BRAZIL Level 1 Summary" at bounding box center [730, 271] width 69 height 9
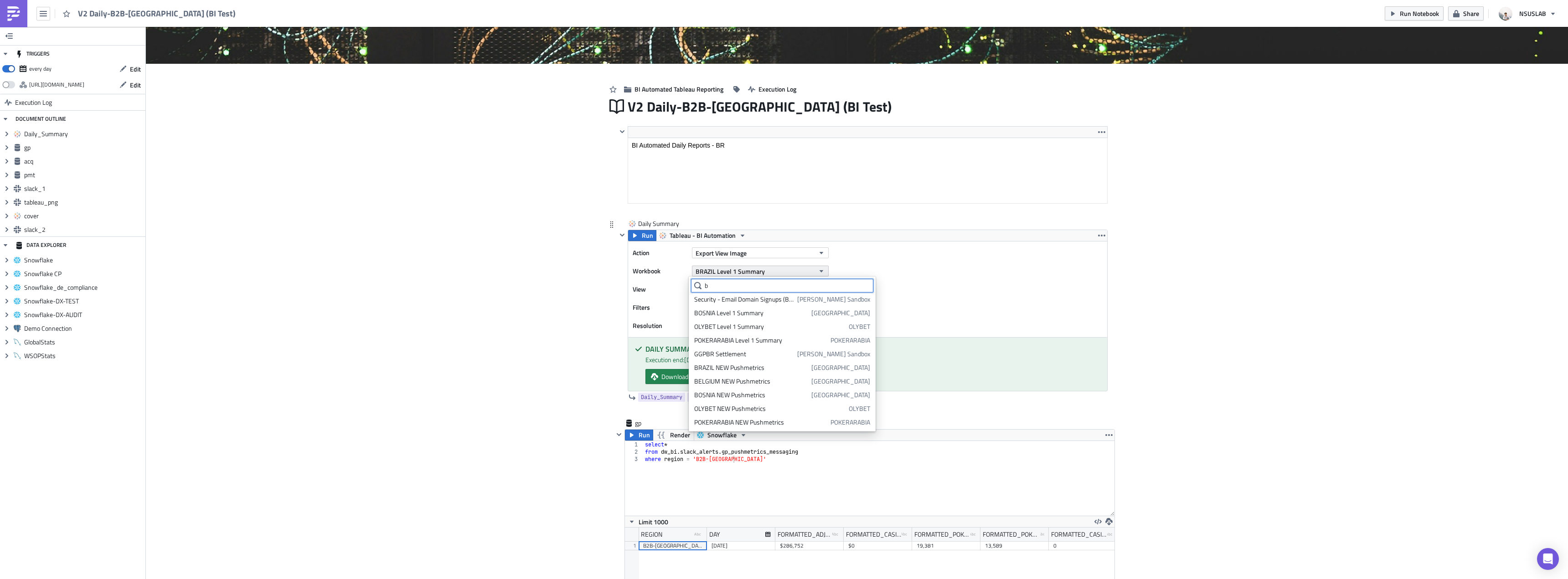
scroll to position [0, 0]
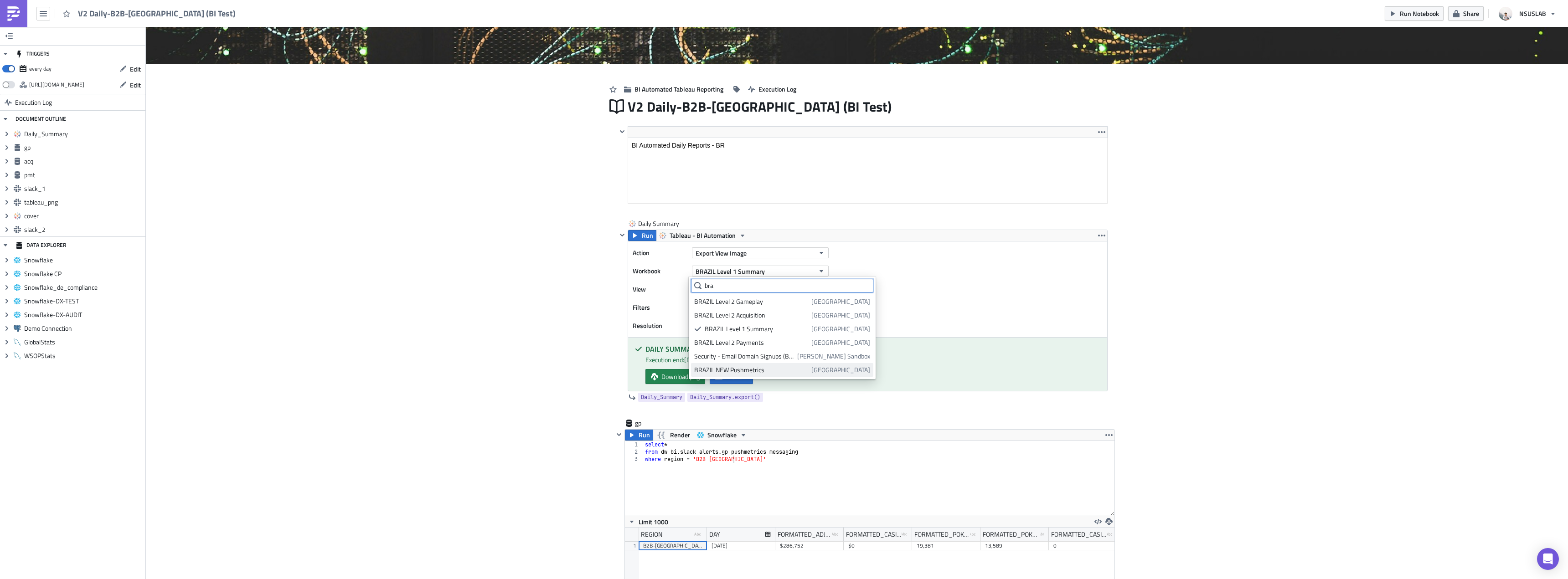
type input "bra"
click at [754, 368] on div "BRAZIL NEW Pushmetrics" at bounding box center [751, 370] width 114 height 9
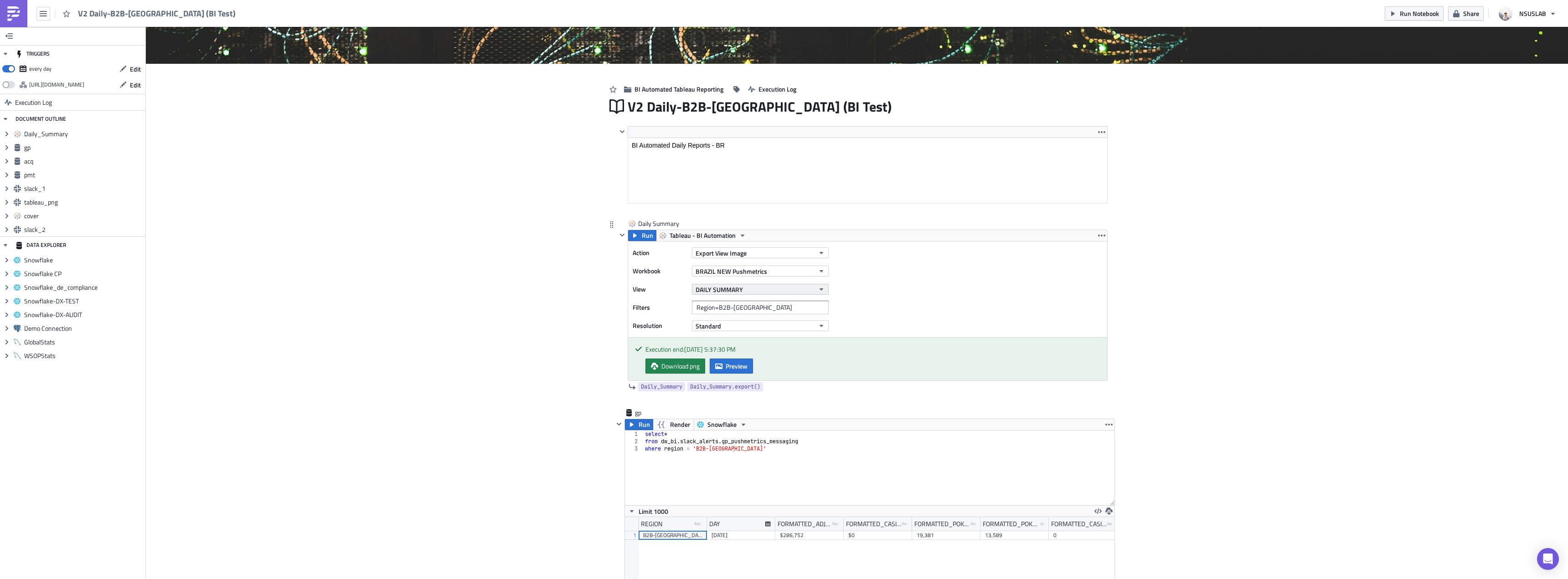
click at [753, 292] on button "DAILY SUMMARY" at bounding box center [760, 289] width 137 height 11
click at [733, 321] on div "DAILY SUMMARY" at bounding box center [734, 319] width 81 height 9
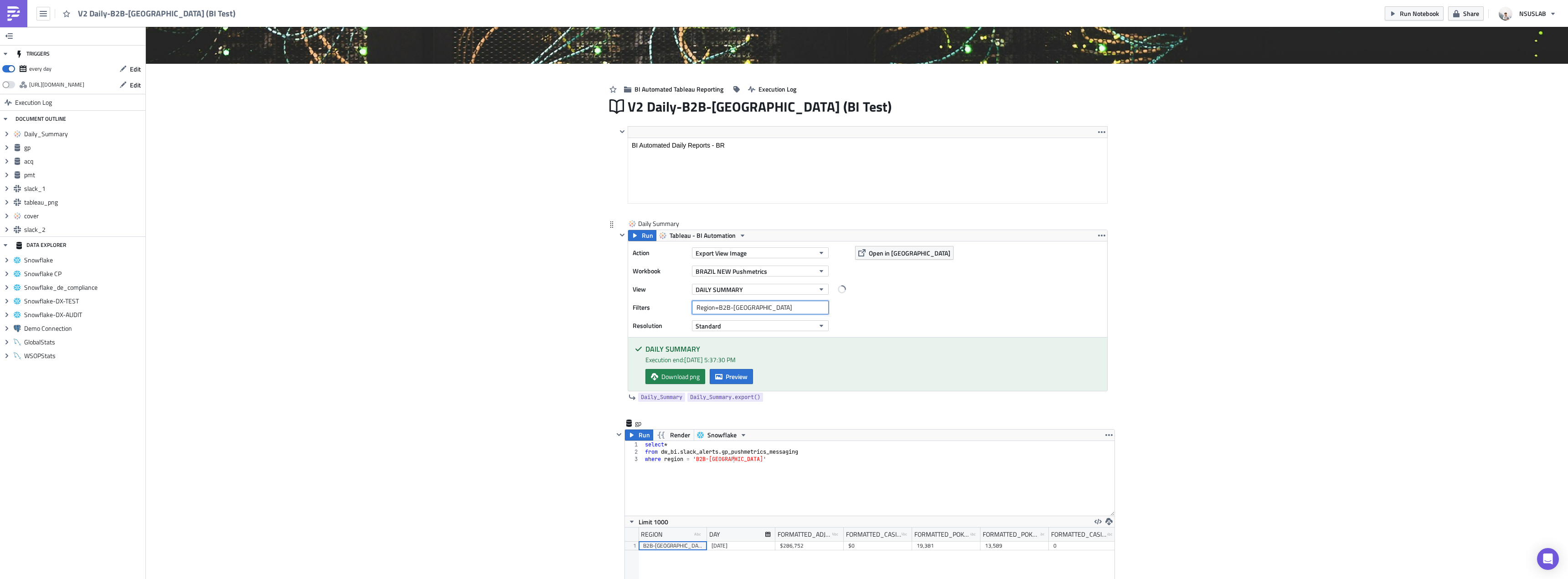
click at [762, 308] on input "Region=B2B-Brazil" at bounding box center [760, 308] width 137 height 14
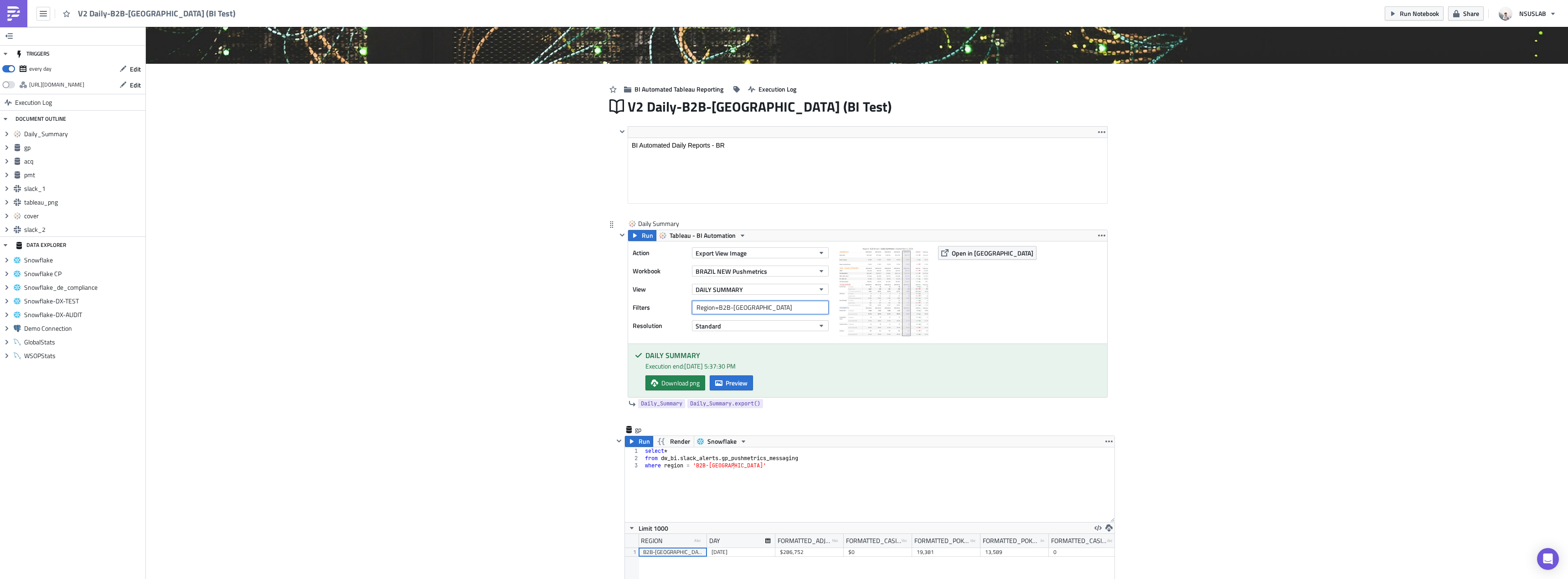
click at [762, 308] on input "Region=B2B-Brazil" at bounding box center [760, 308] width 137 height 14
click at [642, 240] on span "Run" at bounding box center [647, 235] width 12 height 11
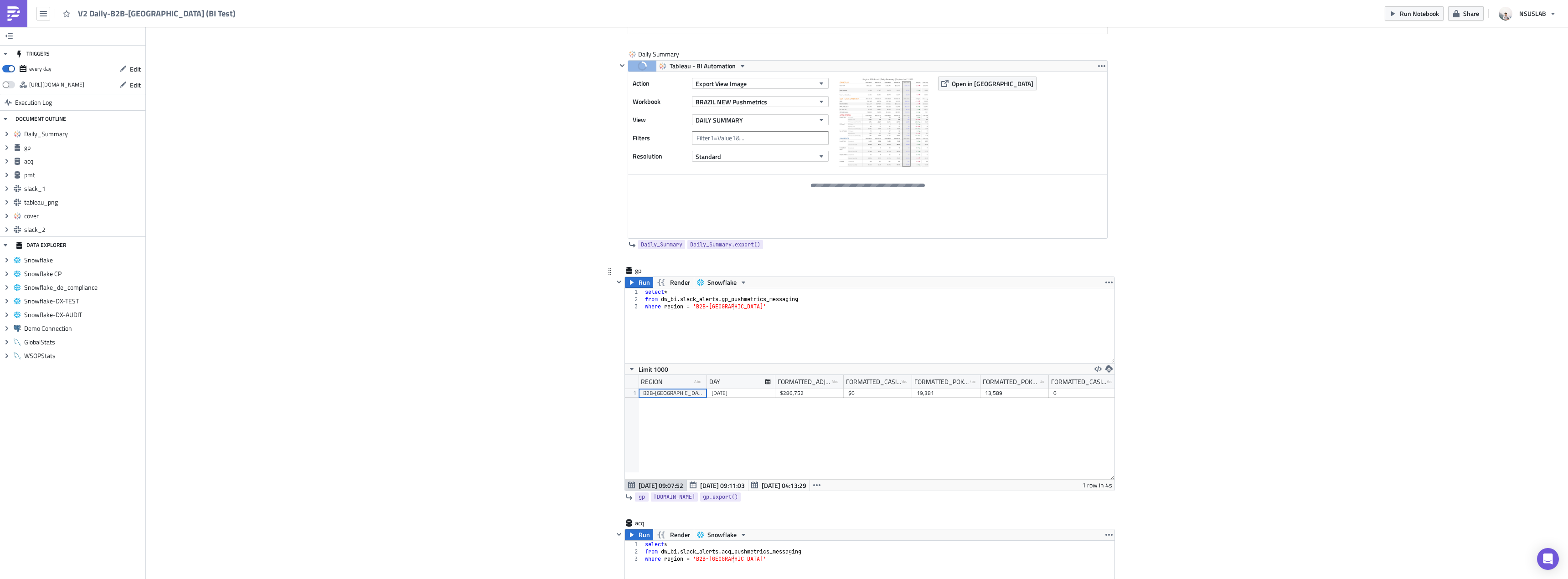
scroll to position [228, 0]
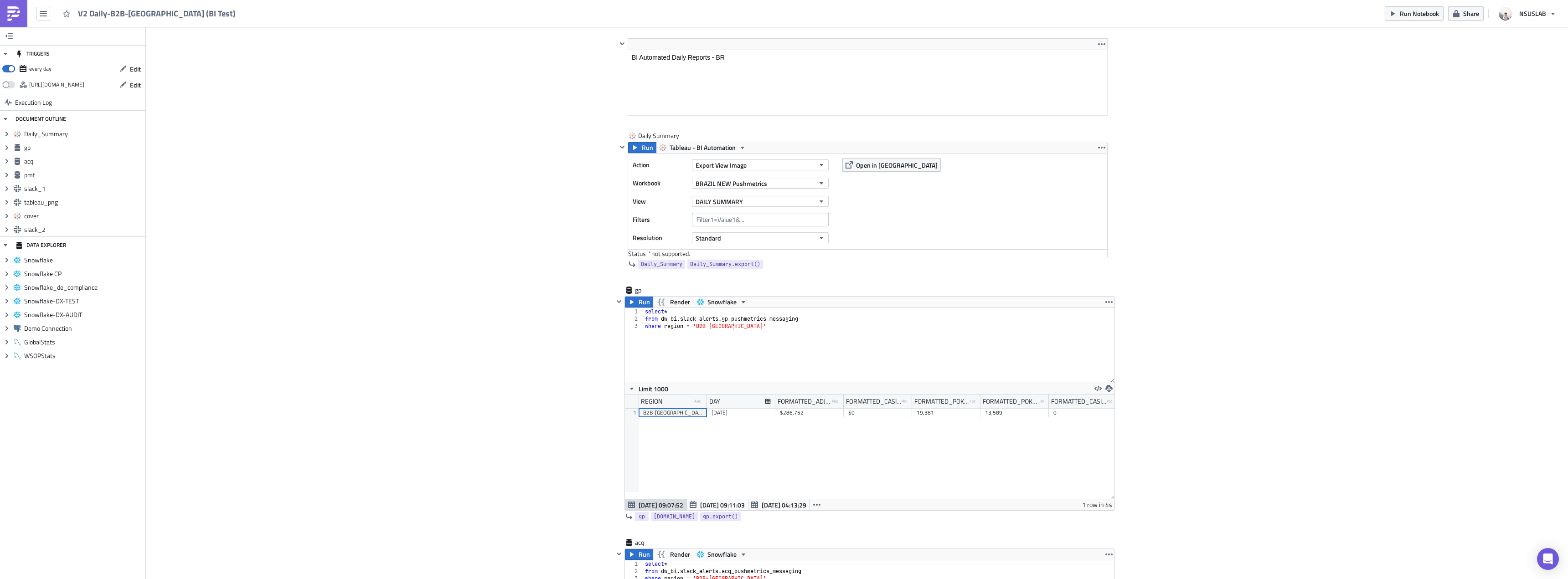
scroll to position [274, 0]
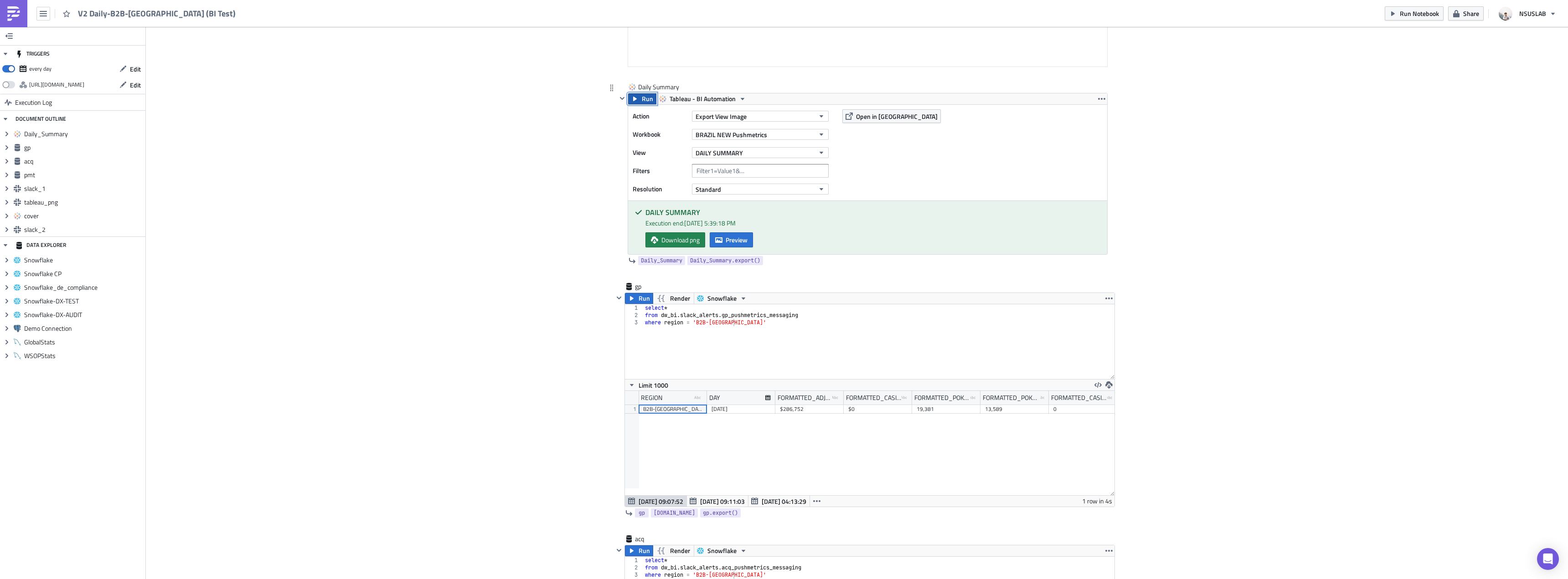
click at [642, 100] on span "Run" at bounding box center [647, 99] width 12 height 11
click at [669, 235] on span "Download png" at bounding box center [680, 239] width 38 height 9
click at [780, 139] on button "BRAZIL NEW Pushmetrics" at bounding box center [760, 134] width 137 height 11
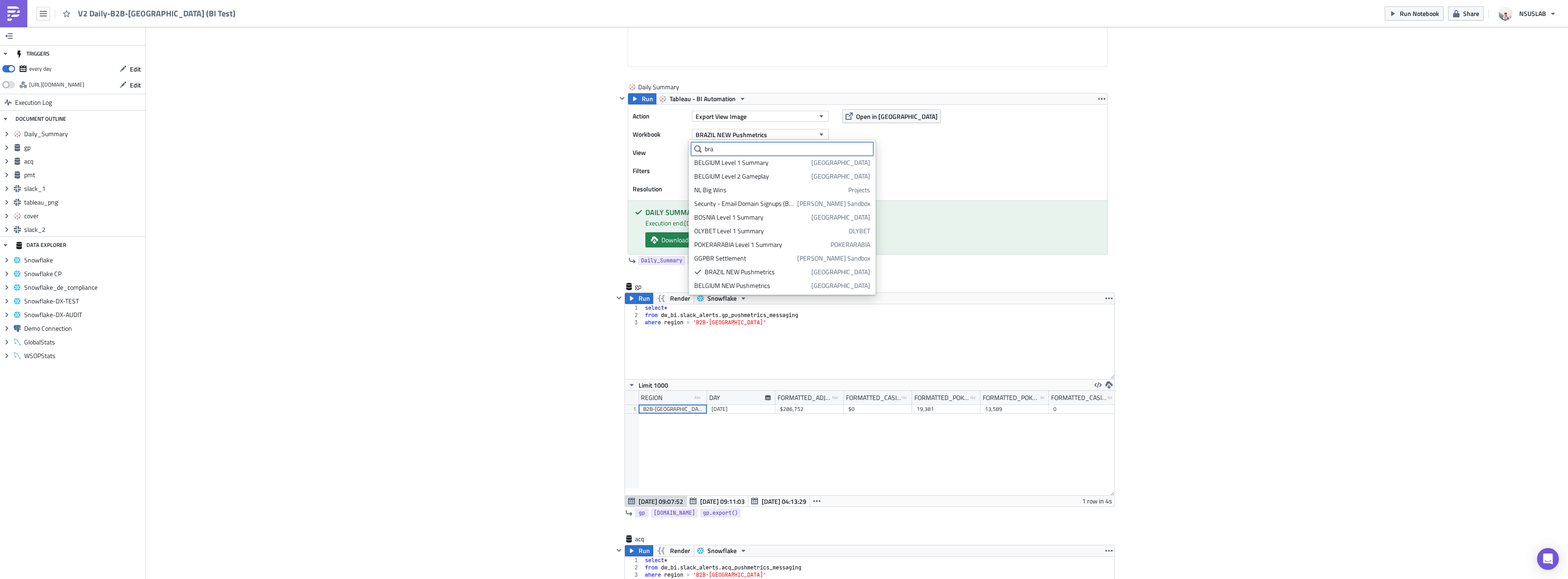
scroll to position [0, 0]
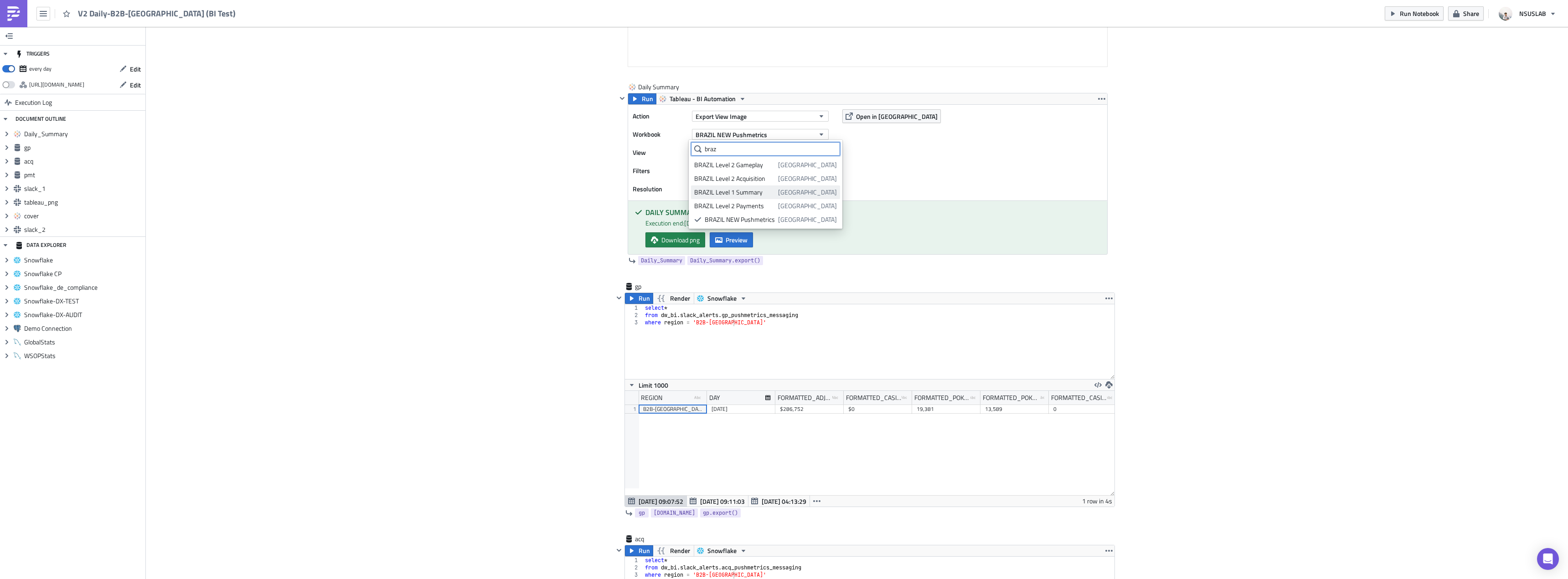
type input "braz"
click at [752, 192] on div "BRAZIL Level 1 Summary" at bounding box center [734, 192] width 81 height 9
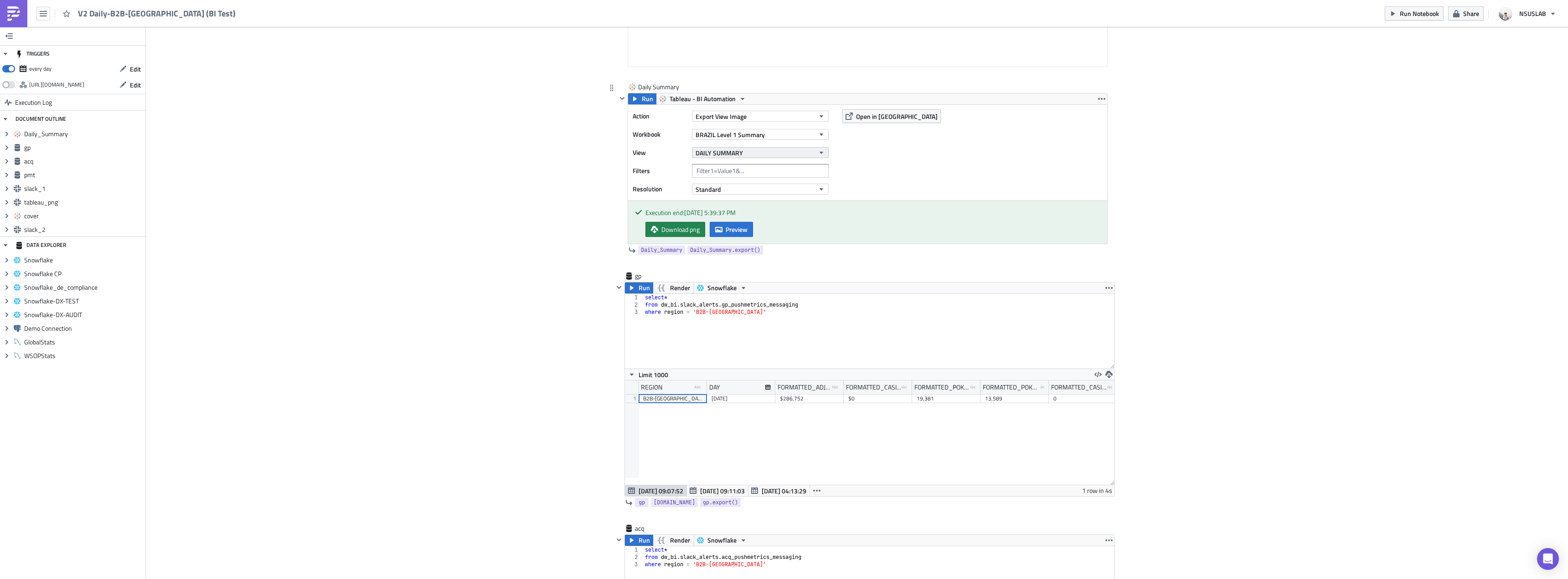
click at [742, 155] on button "DAILY SUMMARY" at bounding box center [760, 152] width 137 height 11
click at [725, 181] on div "DAILY SUMMARY" at bounding box center [734, 183] width 81 height 9
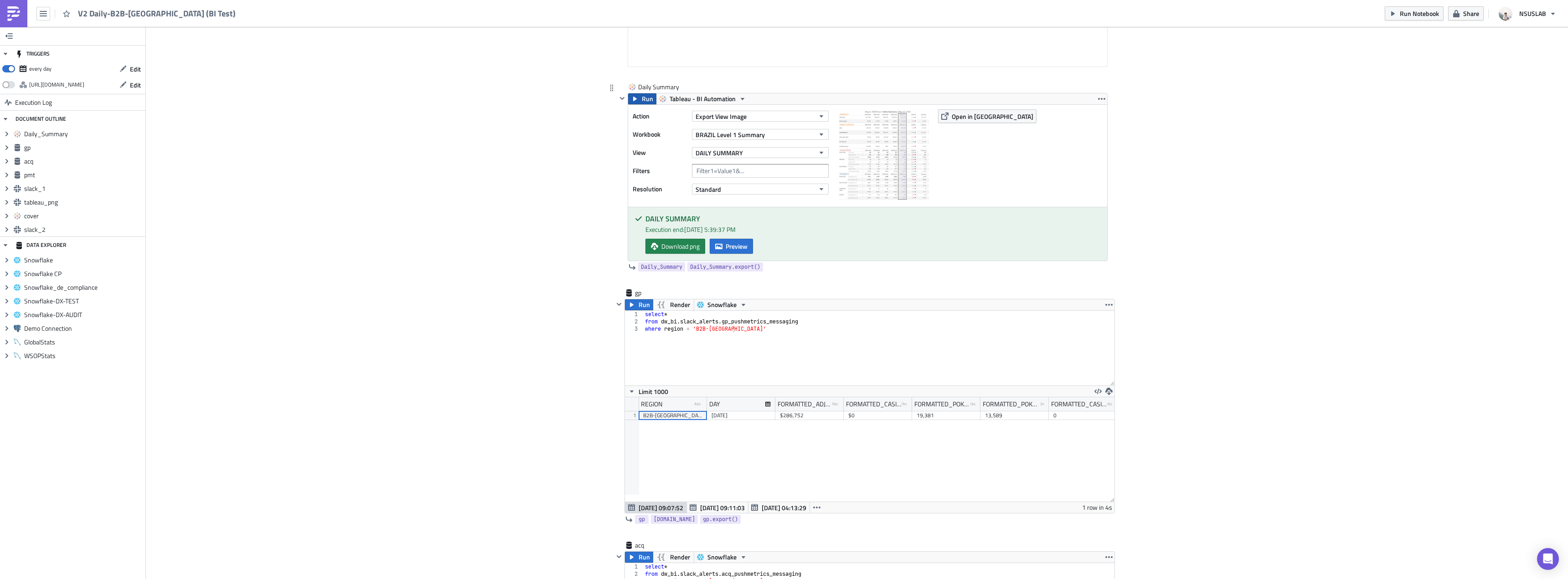
click at [642, 104] on span "Run" at bounding box center [647, 99] width 12 height 11
click at [665, 259] on div "DAILY [MEDICAL_DATA] end: [DATE] 5:41:03 PM Download png Preview" at bounding box center [867, 234] width 479 height 54
click at [673, 249] on span "Download png" at bounding box center [680, 246] width 38 height 9
